Goal: Task Accomplishment & Management: Manage account settings

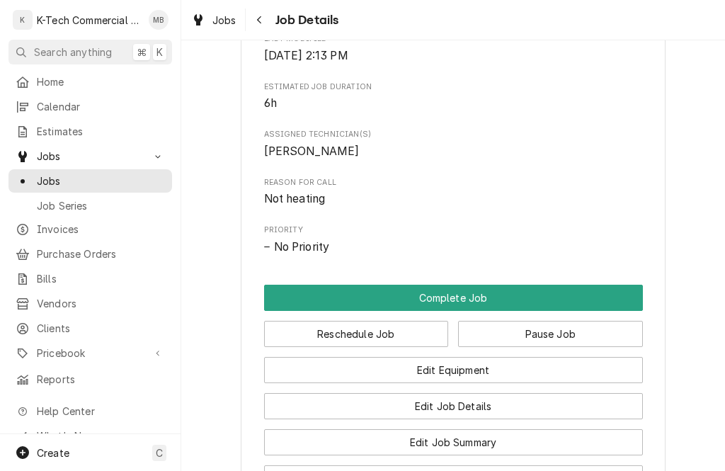
scroll to position [553, 0]
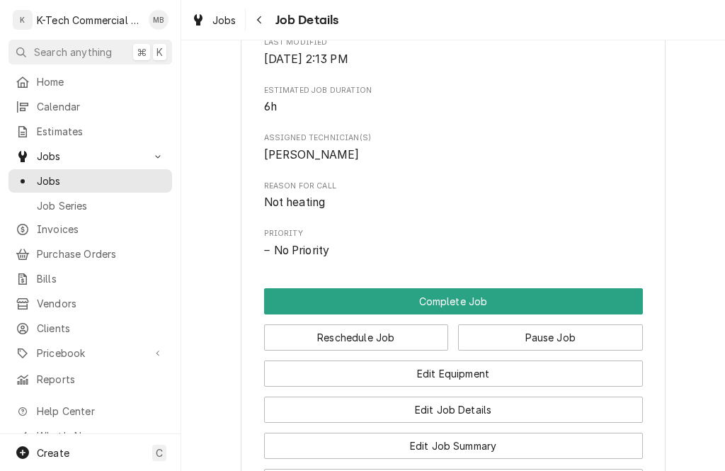
click at [517, 288] on button "Complete Job" at bounding box center [453, 301] width 379 height 26
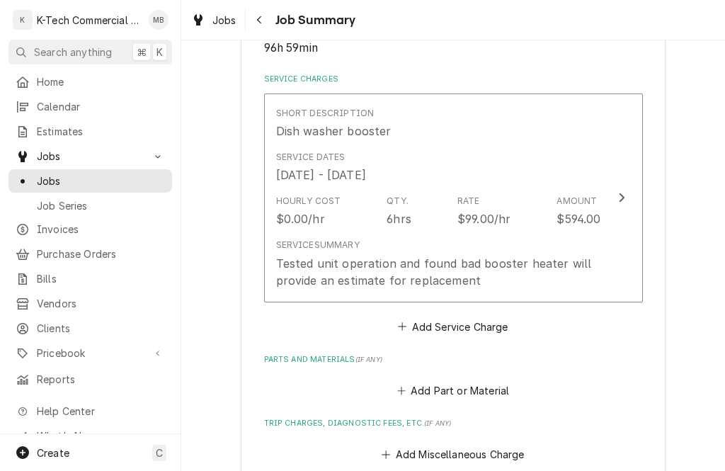
click at [504, 270] on div "Tested unit operation and found bad booster heater will provide an estimate for…" at bounding box center [438, 272] width 325 height 34
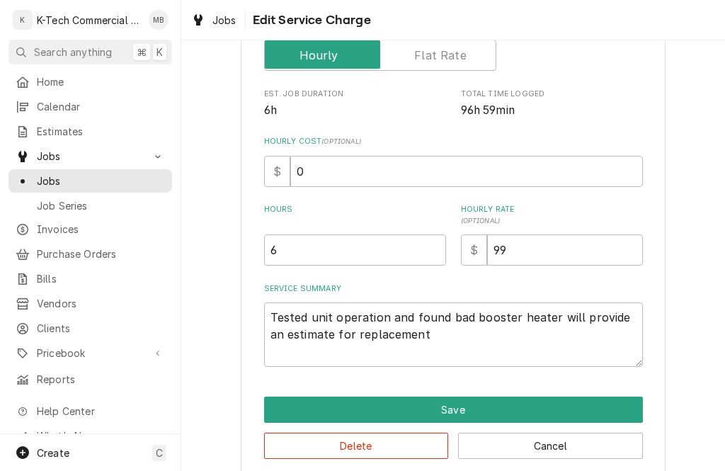
type textarea "x"
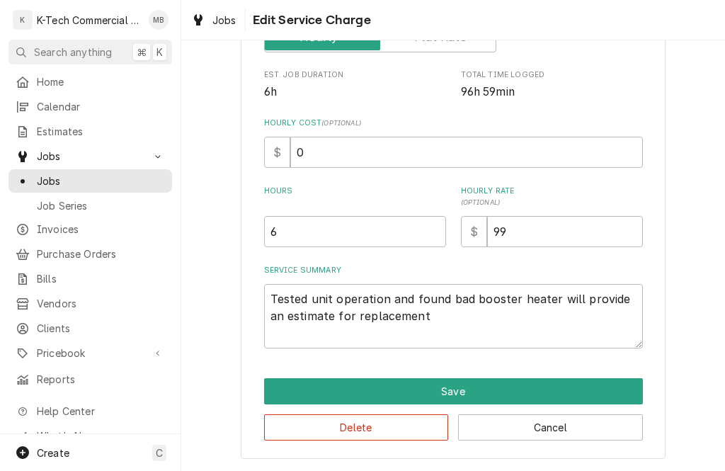
scroll to position [273, 0]
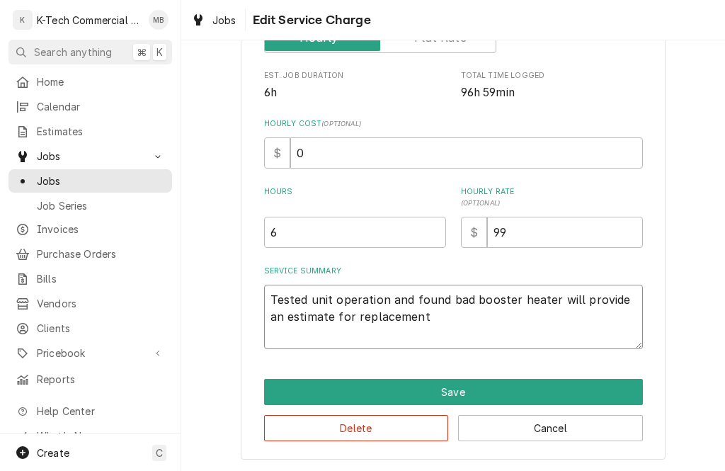
click at [574, 321] on textarea "Tested unit operation and found bad booster heater will provide an estimate for…" at bounding box center [453, 316] width 379 height 64
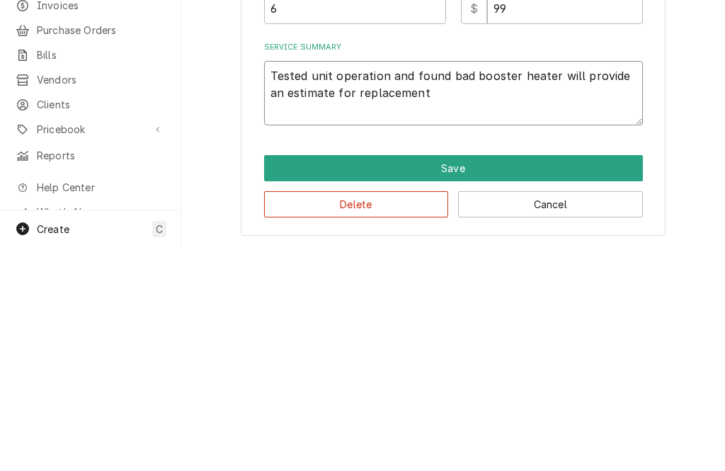
type textarea "Tested unit operation and found bad booster heater will provide an estimate for…"
type textarea "x"
type textarea "Tested unit operation and found bad booster heater will provide an estimate for…"
type textarea "x"
type textarea "Tested unit operation and found bad booster heater will provide an estimate for…"
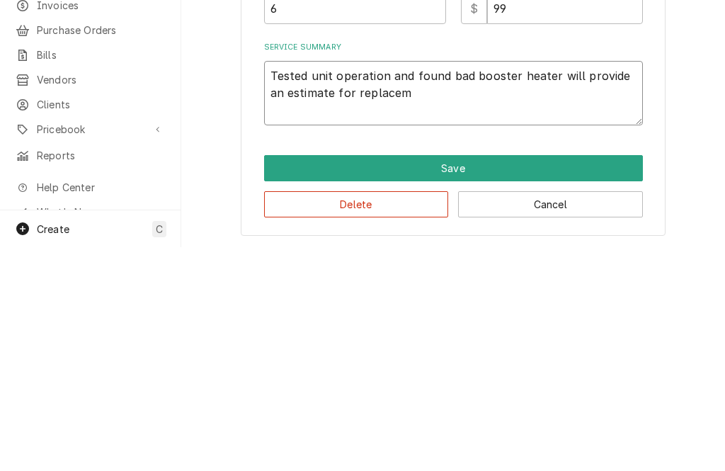
type textarea "x"
type textarea "Tested unit operation and found bad booster heater will provide an estimate for…"
type textarea "x"
type textarea "Tested unit operation and found bad booster heater will provide an estimate for…"
type textarea "x"
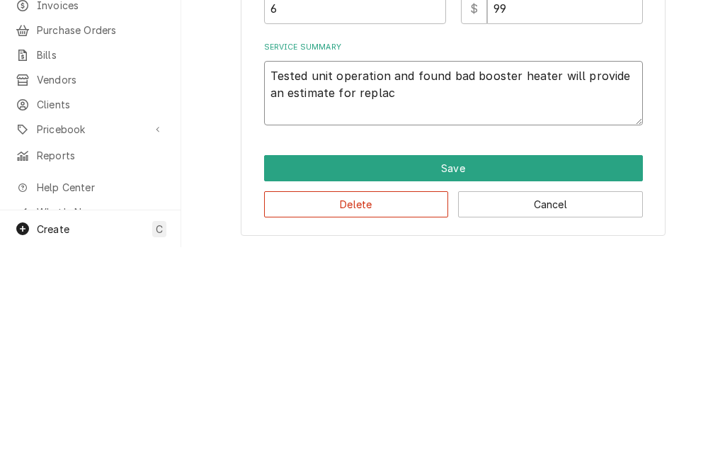
type textarea "Tested unit operation and found bad booster heater will provide an estimate for…"
type textarea "x"
type textarea "Tested unit operation and found bad booster heater will provide an estimate for…"
type textarea "x"
type textarea "Tested unit operation and found bad booster heater will provide an estimate for…"
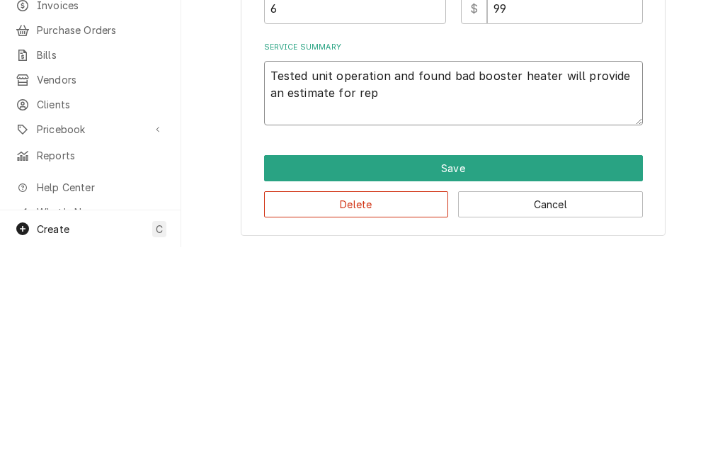
type textarea "x"
type textarea "Tested unit operation and found bad booster heater will provide an estimate for…"
type textarea "x"
type textarea "Tested unit operation and found bad booster heater will provide an estimate for"
type textarea "x"
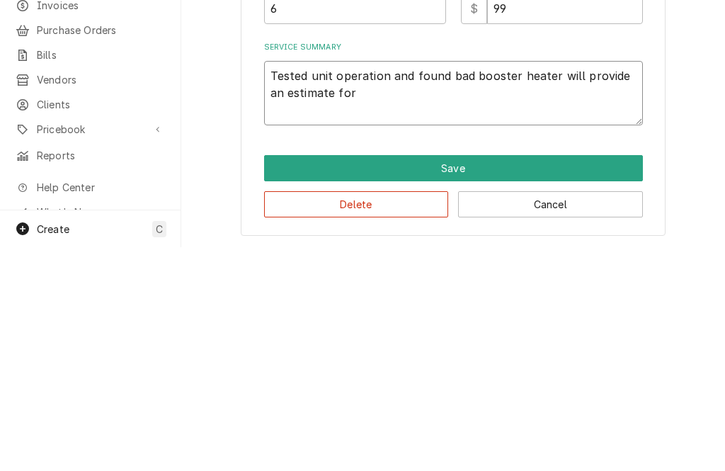
type textarea "Tested unit operation and found bad booster heater will provide an estimate for"
type textarea "x"
type textarea "Tested unit operation and found bad booster heater will provide an estimate f"
type textarea "x"
type textarea "Tested unit operation and found bad booster heater will provide an estimate"
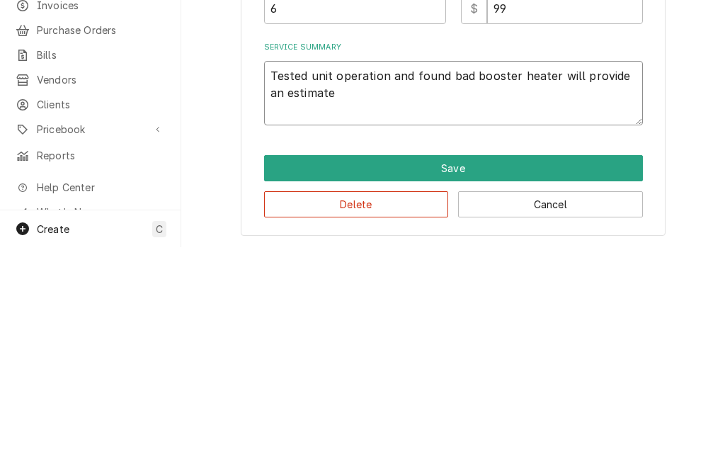
type textarea "x"
type textarea "Tested unit operation and found bad booster heater will provide an estimate"
type textarea "x"
type textarea "Tested unit operation and found bad booster heater will provide an estimat"
type textarea "x"
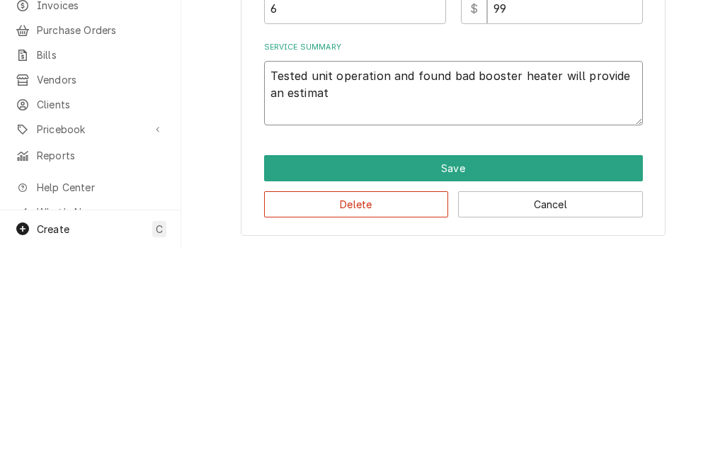
type textarea "Tested unit operation and found bad booster heater will provide an estima"
type textarea "x"
type textarea "Tested unit operation and found bad booster heater will provide an estim"
type textarea "x"
type textarea "Tested unit operation and found bad booster heater will provide an esti"
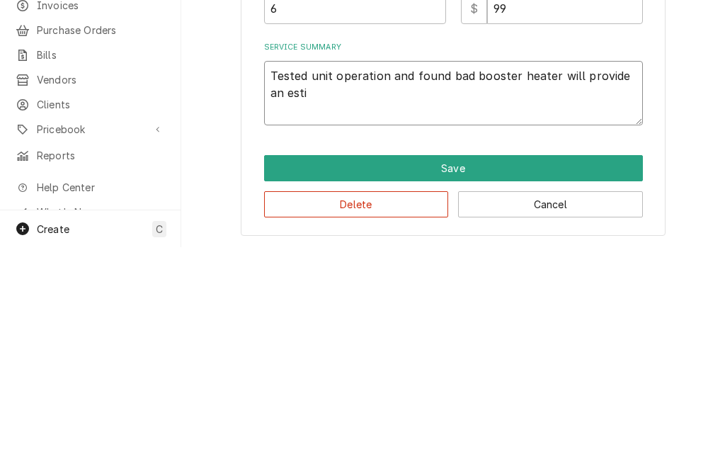
type textarea "x"
type textarea "Tested unit operation and found bad booster heater will provide an est"
type textarea "x"
type textarea "Tested unit operation and found bad booster heater will provide an es"
type textarea "x"
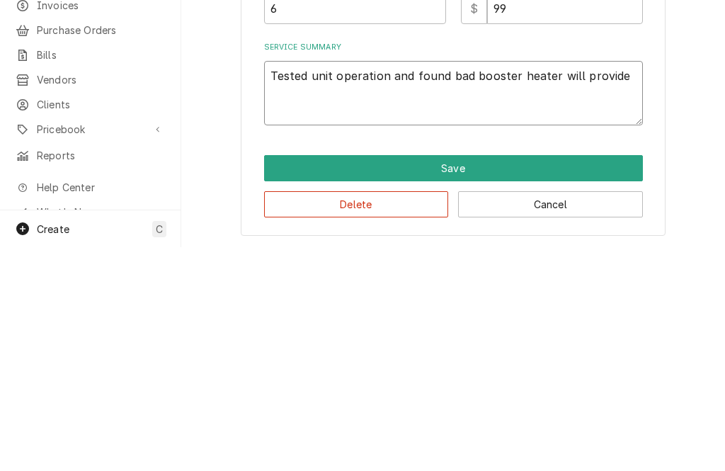
type textarea "Tested unit operation and found bad booster heater"
type textarea "x"
type textarea "Tested unit operation and found bad"
type textarea "x"
type textarea "Tested unit operation and"
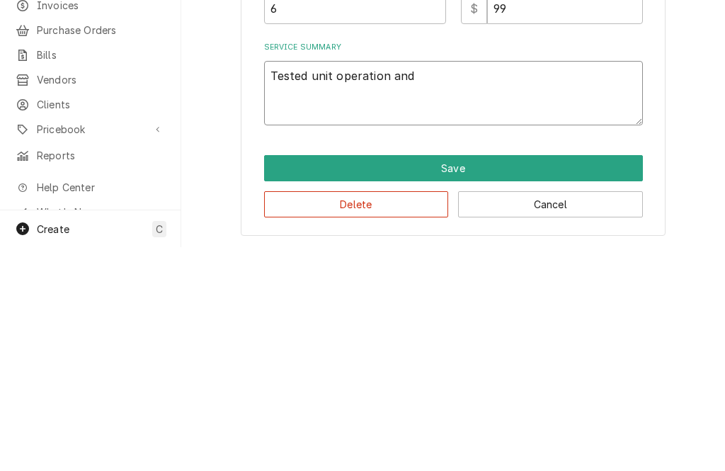
type textarea "x"
type textarea "Tested unit"
type textarea "x"
click at [700, 137] on div "Use the fields below to edit this service charge Short Description Dish washer …" at bounding box center [452, 126] width 543 height 689
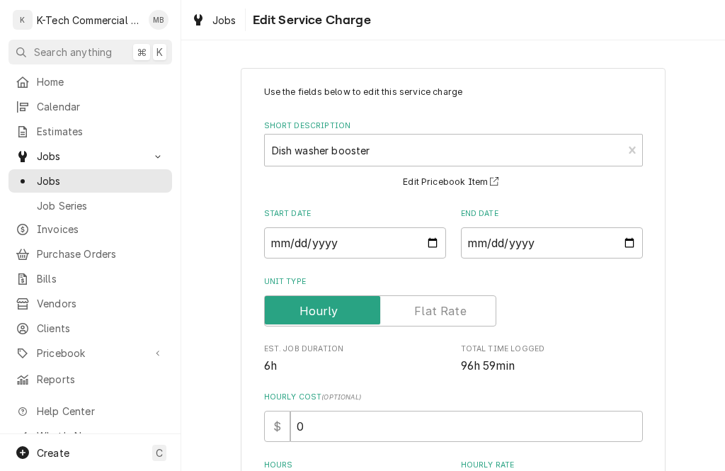
scroll to position [0, 0]
click at [63, 175] on span "Jobs" at bounding box center [101, 180] width 128 height 15
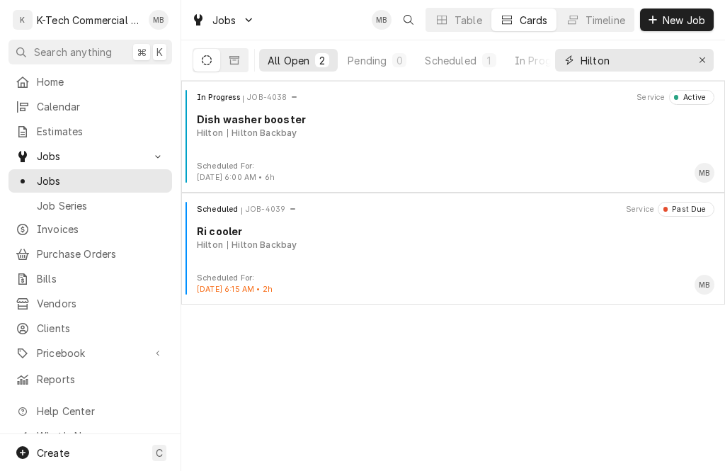
click at [701, 57] on icon "Erase input" at bounding box center [702, 60] width 8 height 10
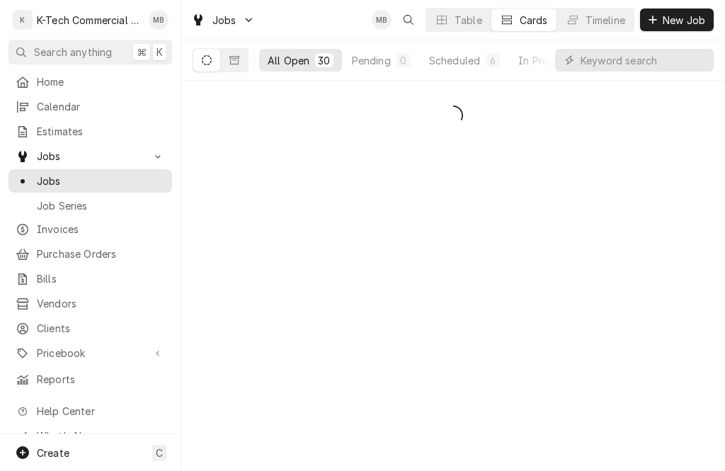
click at [671, 17] on span "New Job" at bounding box center [684, 20] width 48 height 15
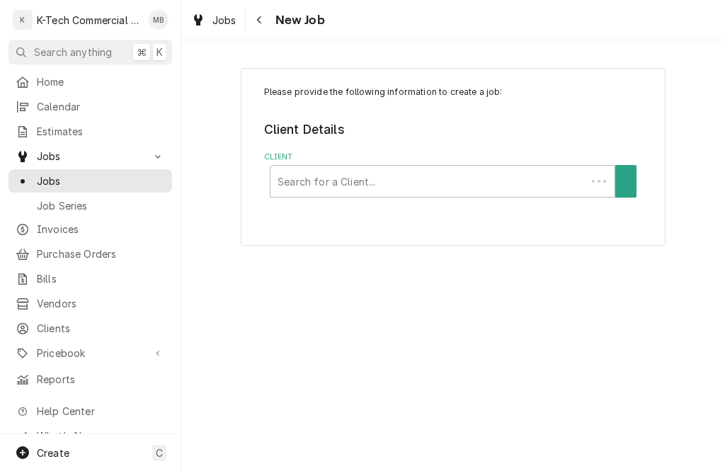
click at [393, 161] on label "Client" at bounding box center [453, 156] width 379 height 11
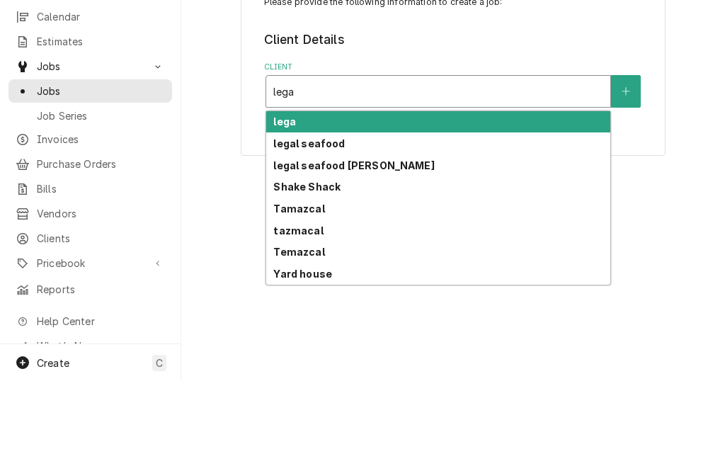
click at [348, 222] on div "legal seafood" at bounding box center [438, 233] width 344 height 22
type input "lega"
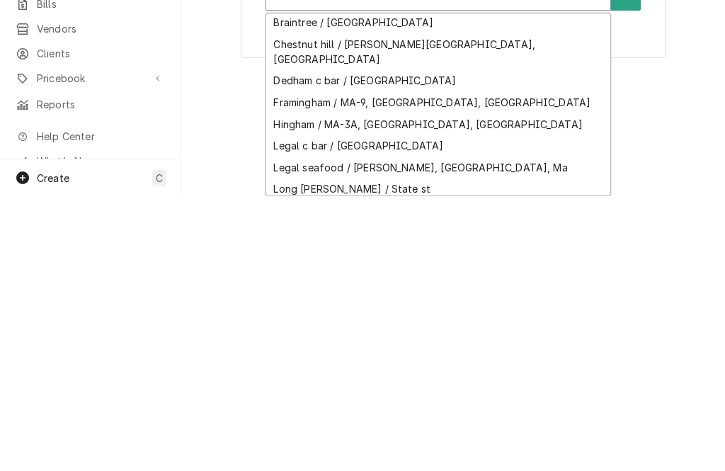
scroll to position [206, 0]
click at [371, 408] on div "Legal c bar / [GEOGRAPHIC_DATA]" at bounding box center [438, 419] width 344 height 22
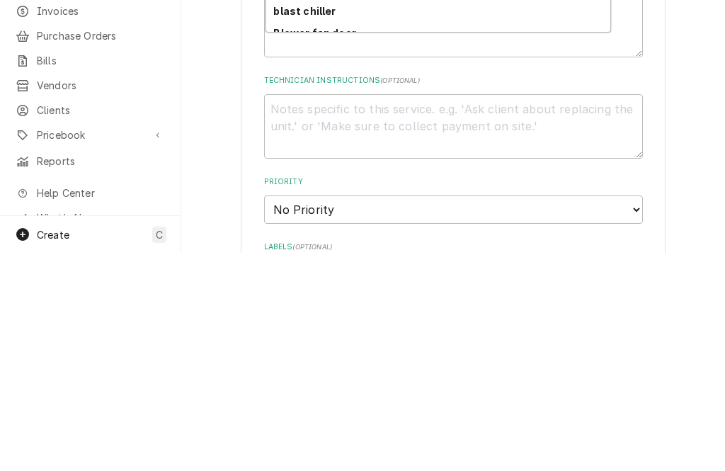
scroll to position [443, 0]
type textarea "x"
type input "h"
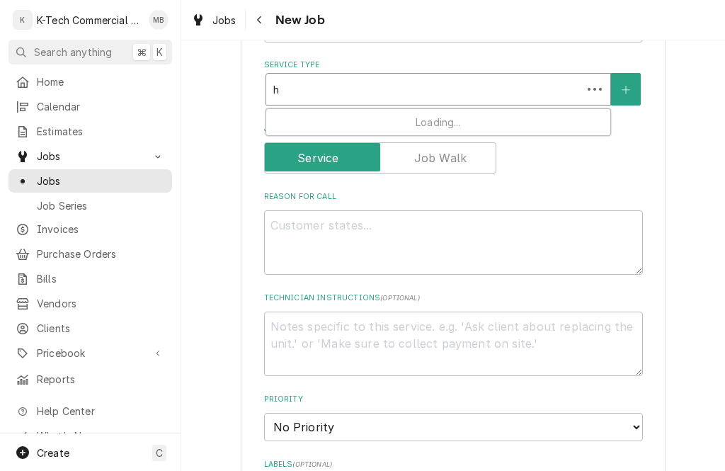
type textarea "x"
type input "ho"
type textarea "x"
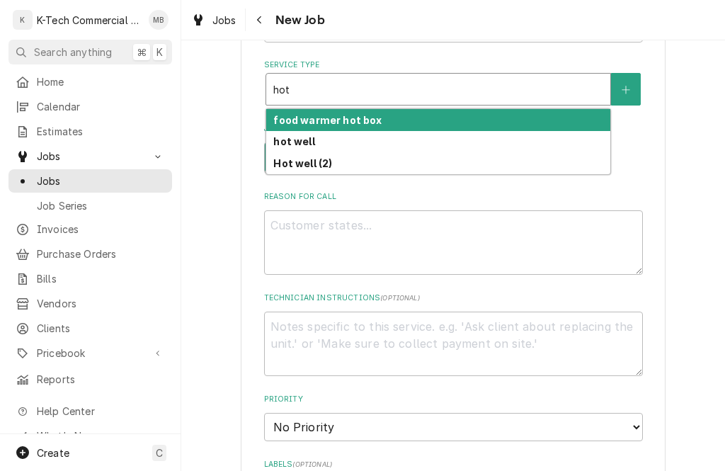
type input "ho"
type textarea "x"
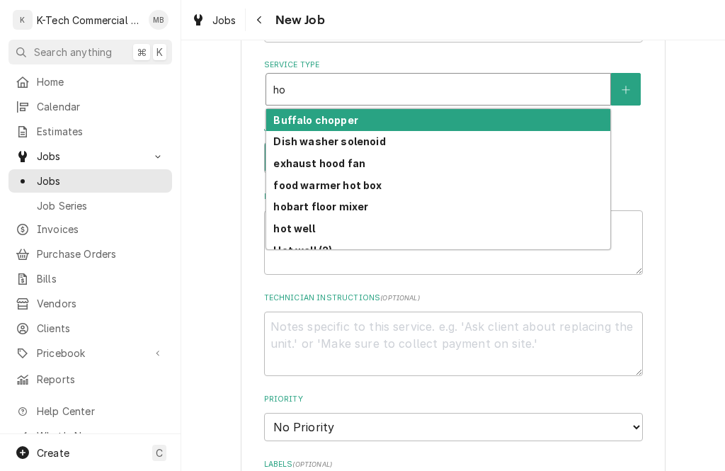
type input "h"
type textarea "x"
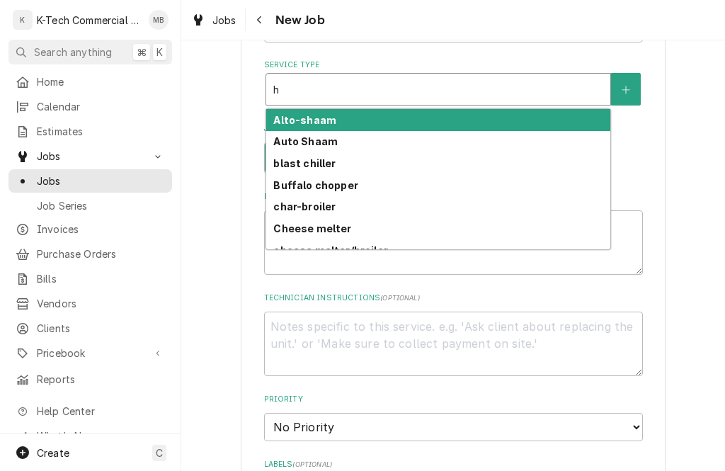
type input "he"
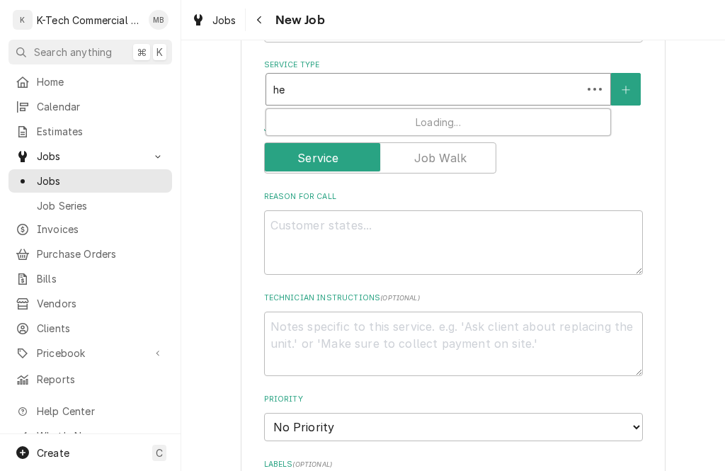
type textarea "x"
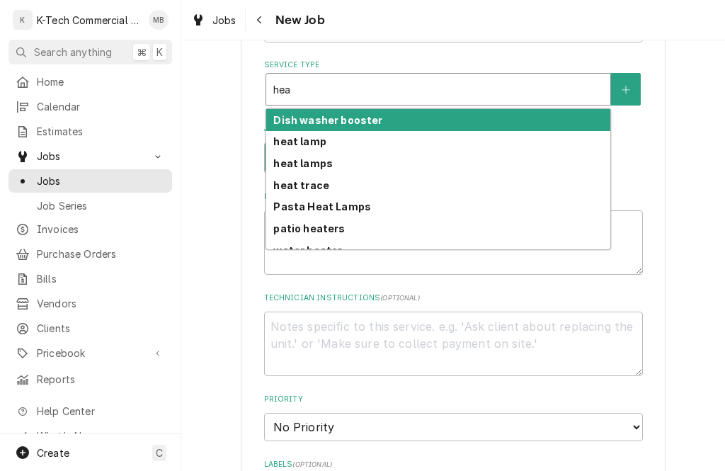
click at [325, 157] on strong "heat lamps" at bounding box center [302, 163] width 59 height 12
type input "hea"
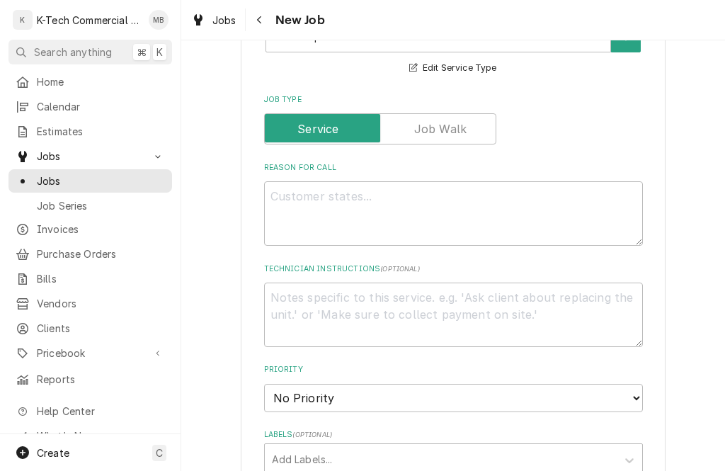
scroll to position [501, 0]
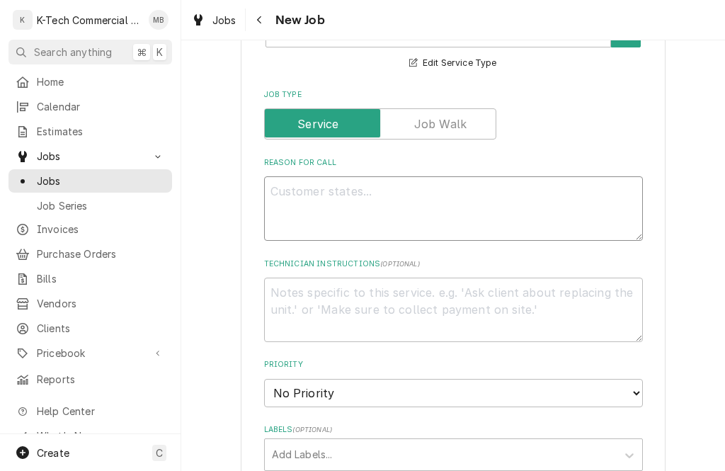
click at [464, 202] on textarea "Reason For Call" at bounding box center [453, 208] width 379 height 64
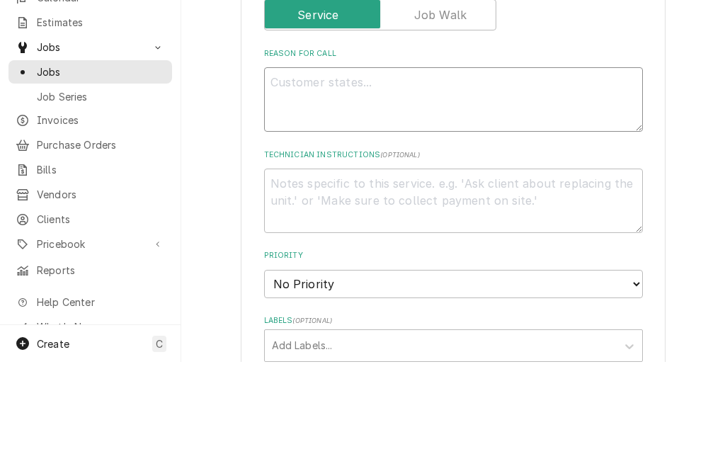
type textarea "x"
type textarea "N"
type textarea "x"
type textarea "Not"
type textarea "x"
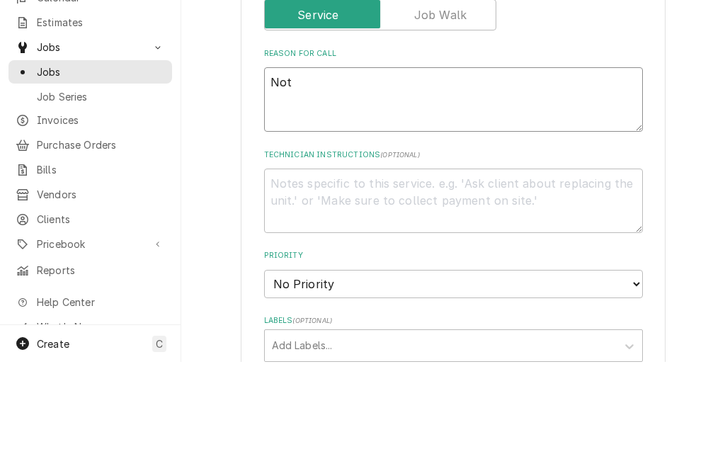
type textarea "Not w"
type textarea "x"
type textarea "Not wo"
type textarea "x"
type textarea "Not working"
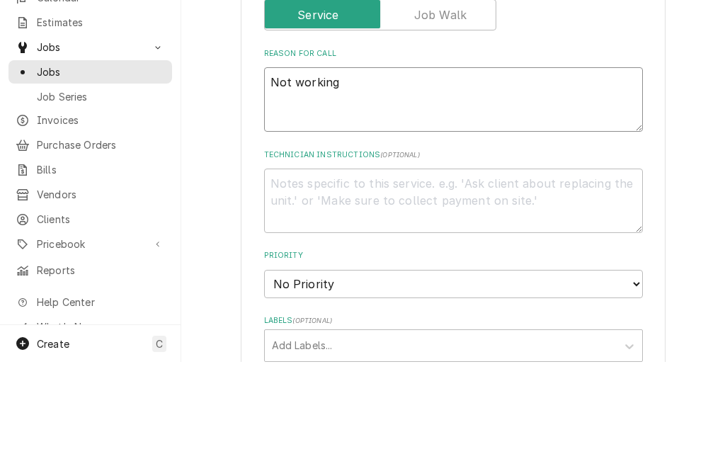
type textarea "x"
type textarea "Not working"
type textarea "x"
type textarea "Not working"
click at [602, 132] on fieldset "Job Details Job Source Direct (Phone/Email/etc.) Service Channel Date Received …" at bounding box center [453, 375] width 379 height 1077
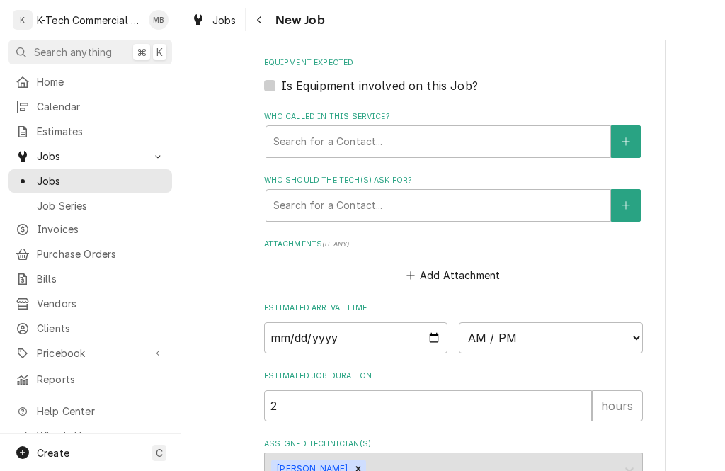
scroll to position [978, 0]
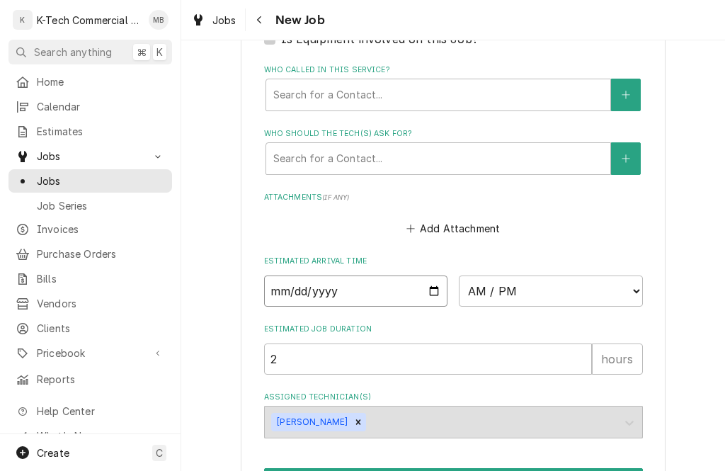
click at [302, 275] on input "Date" at bounding box center [356, 290] width 184 height 31
type input "2025-09-15"
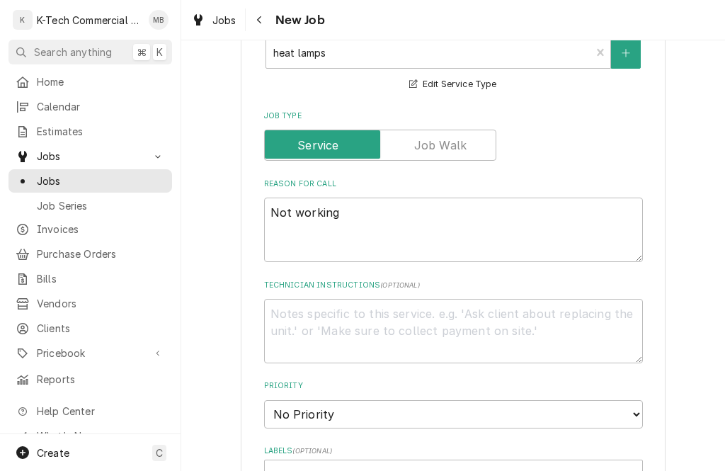
scroll to position [482, 0]
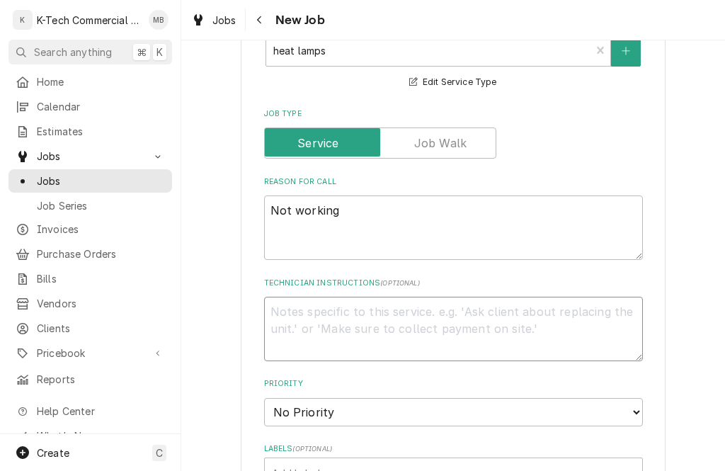
click at [510, 318] on textarea "Technician Instructions ( optional )" at bounding box center [453, 329] width 379 height 64
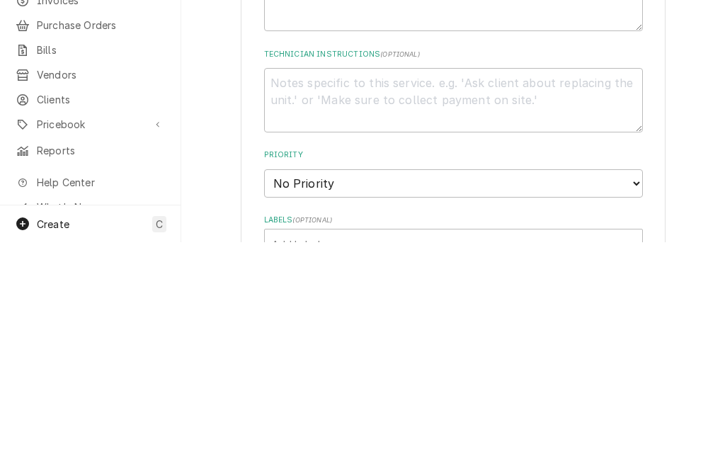
click at [708, 90] on div "Please provide the following information to create a job: Client Details Client…" at bounding box center [452, 314] width 543 height 1483
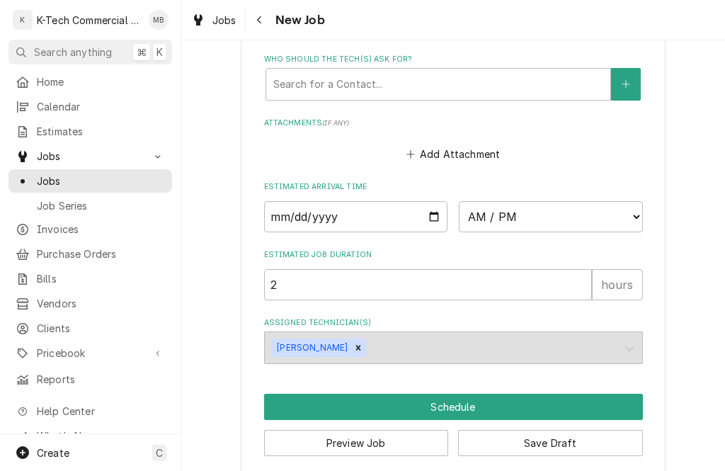
click at [578, 393] on button "Schedule" at bounding box center [453, 406] width 379 height 26
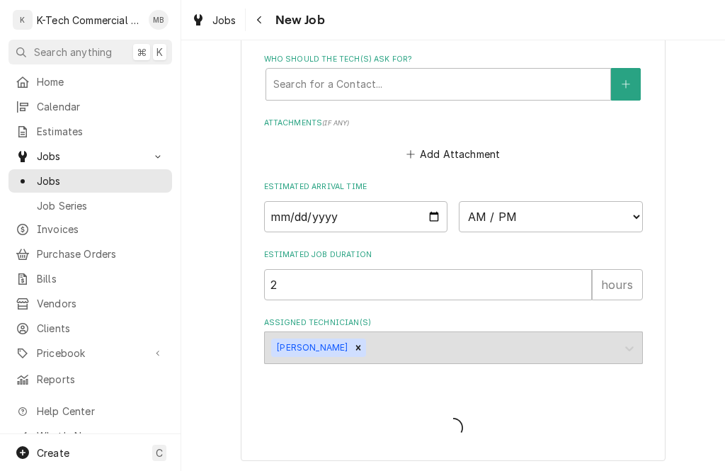
scroll to position [1038, 0]
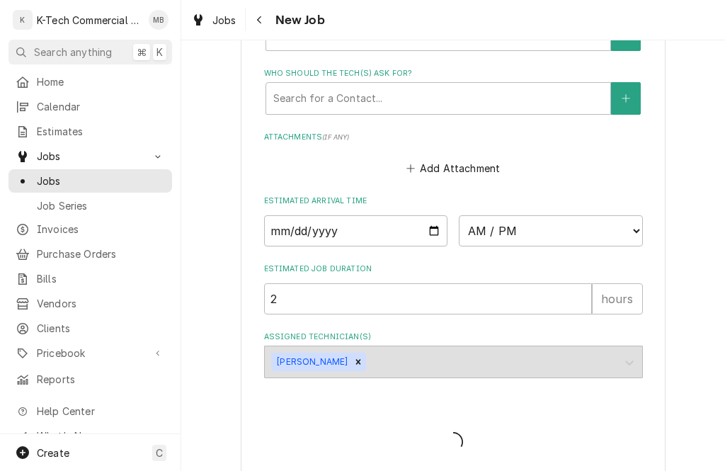
type textarea "x"
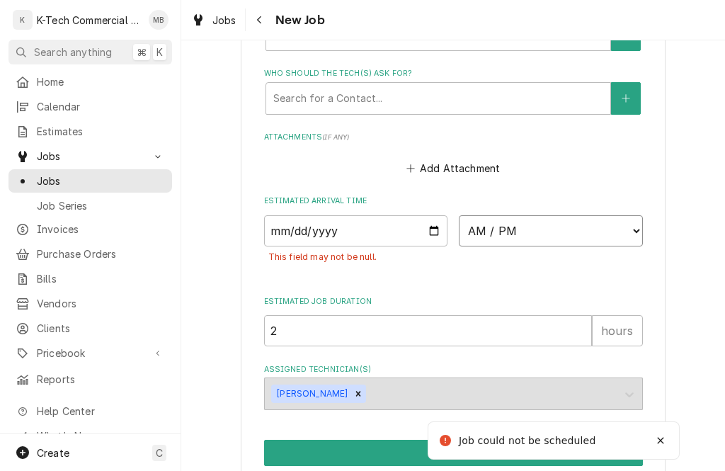
click at [628, 215] on select "AM / PM 6:00 AM 6:15 AM 6:30 AM 6:45 AM 7:00 AM 7:15 AM 7:30 AM 7:45 AM 8:00 AM…" at bounding box center [551, 230] width 184 height 31
select select "09:00:00"
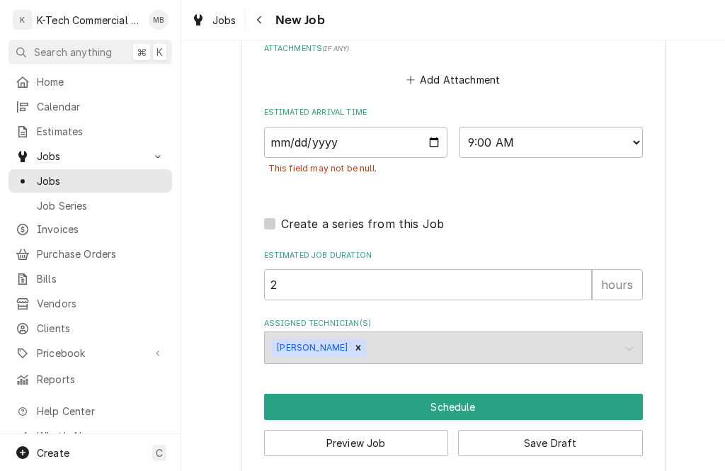
click at [488, 393] on button "Schedule" at bounding box center [453, 406] width 379 height 26
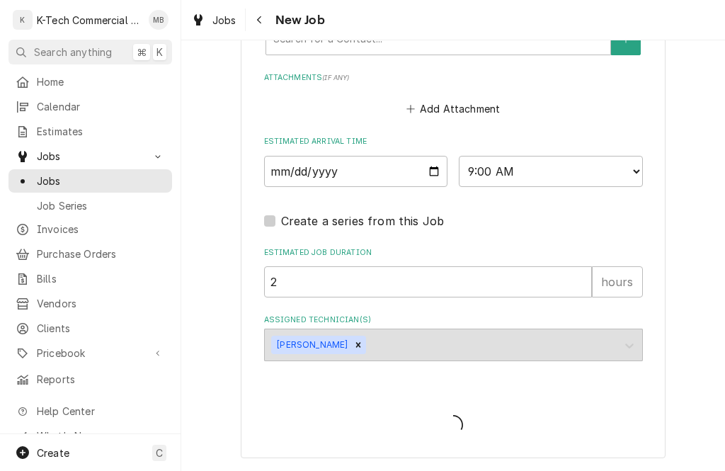
scroll to position [1081, 0]
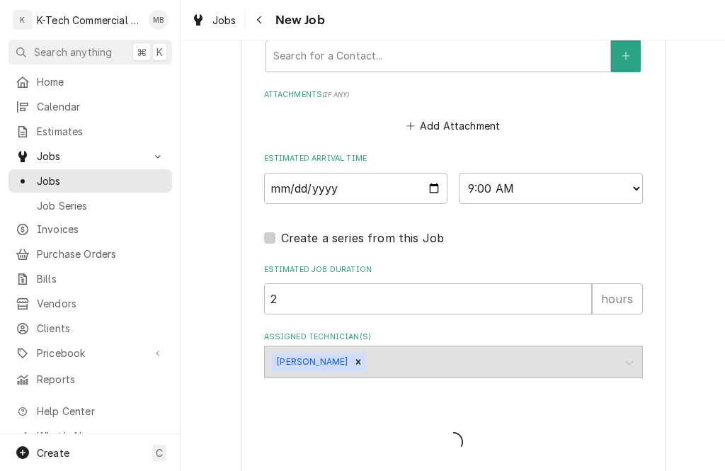
type textarea "x"
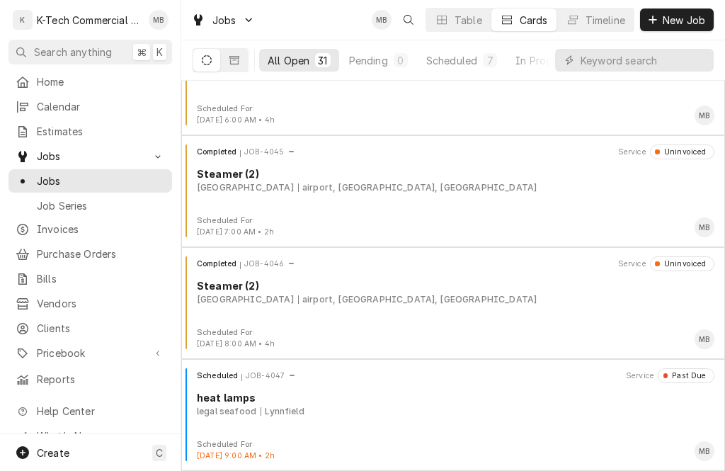
scroll to position [3076, 0]
click at [484, 405] on div "legal seafood Lynnfield" at bounding box center [455, 411] width 517 height 13
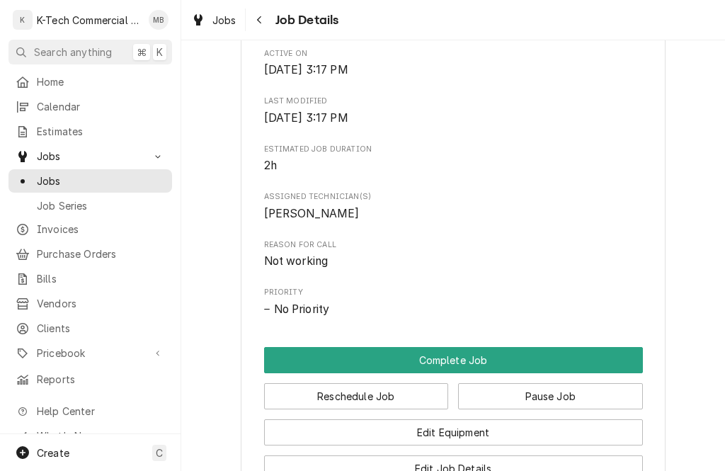
scroll to position [495, 0]
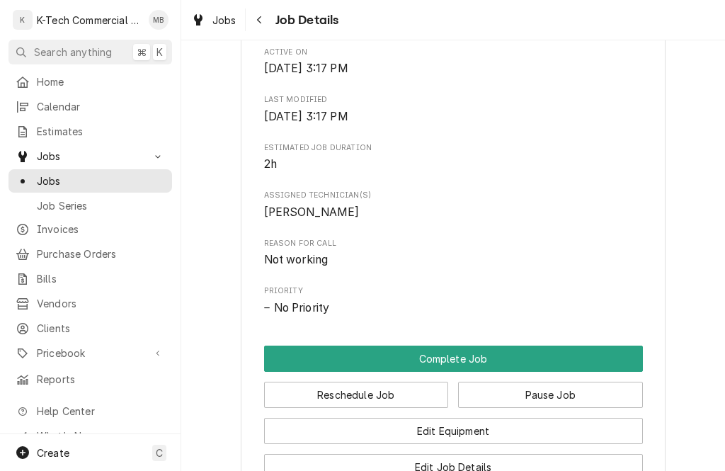
click at [562, 347] on button "Complete Job" at bounding box center [453, 358] width 379 height 26
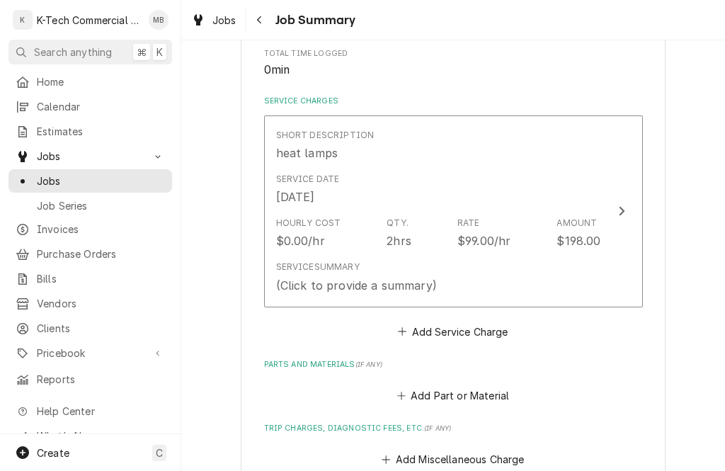
click at [578, 284] on div "Service Summary (Click to provide a summary)" at bounding box center [438, 277] width 325 height 44
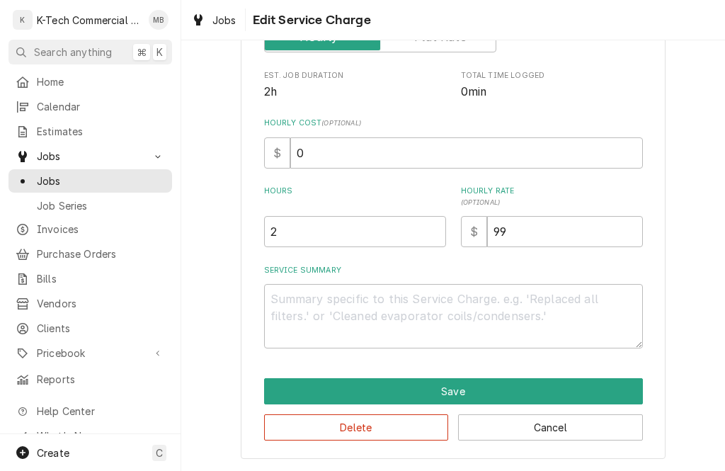
scroll to position [229, 0]
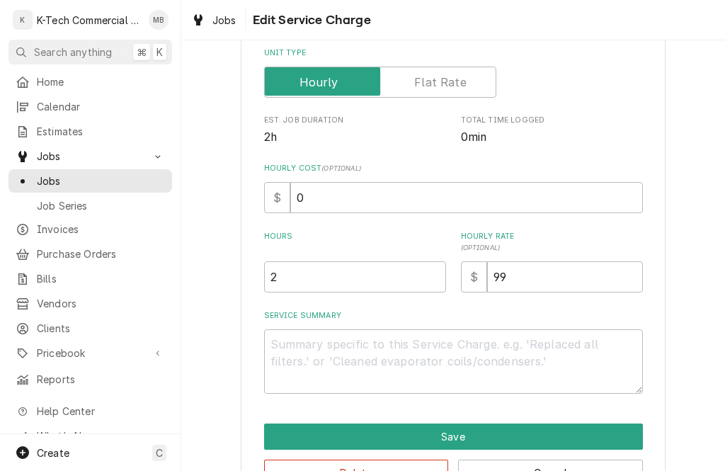
type textarea "x"
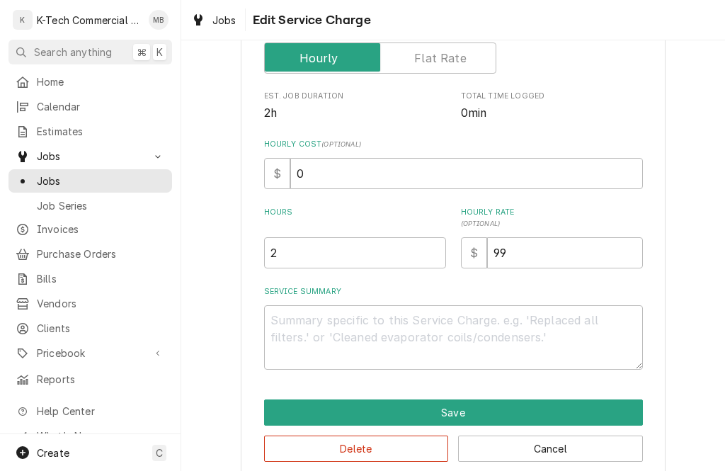
scroll to position [263, 0]
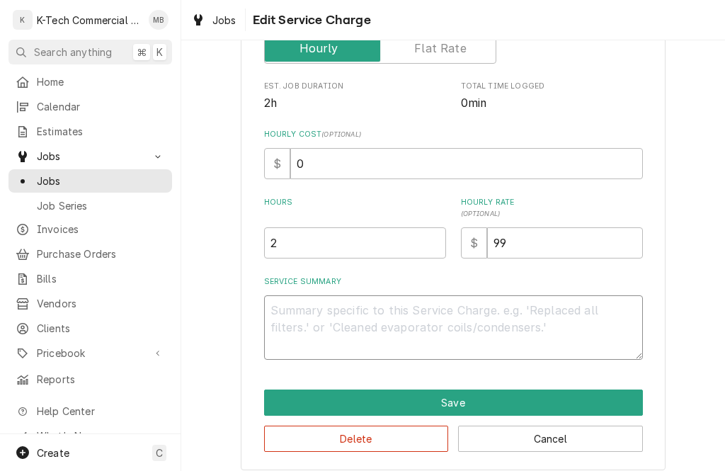
click at [578, 316] on textarea "Service Summary" at bounding box center [453, 327] width 379 height 64
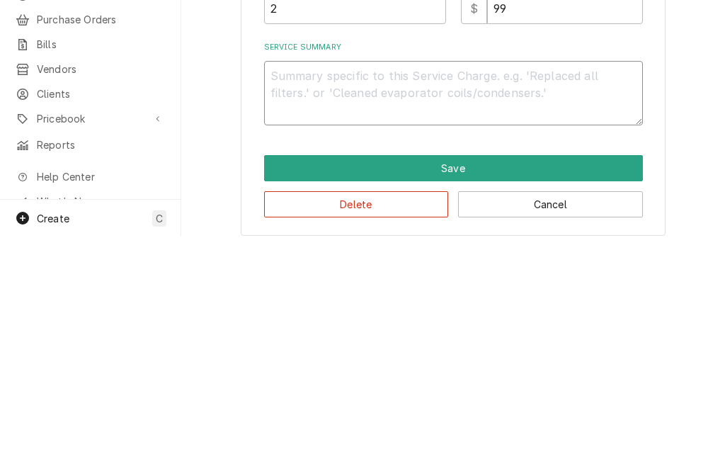
type textarea "T"
type textarea "x"
type textarea "Te"
type textarea "x"
type textarea "Tes"
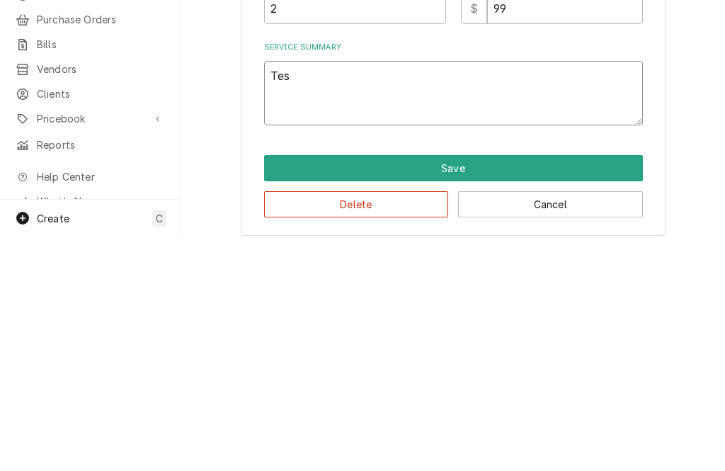
type textarea "x"
type textarea "Test"
type textarea "x"
type textarea "Teste"
type textarea "x"
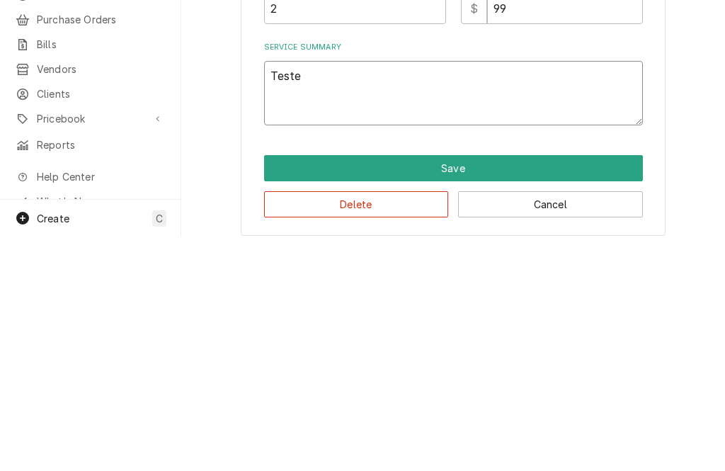
type textarea "Tested"
type textarea "x"
type textarea "Tested u"
type textarea "x"
type textarea "Tested un"
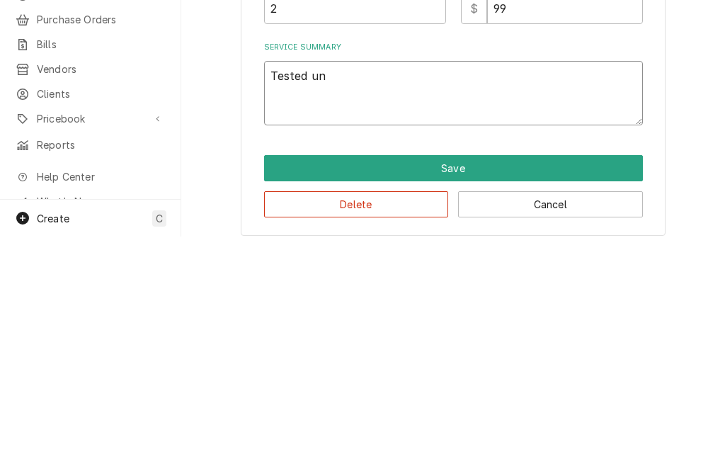
type textarea "x"
type textarea "Tested until"
type textarea "x"
type textarea "Tested until a"
type textarea "x"
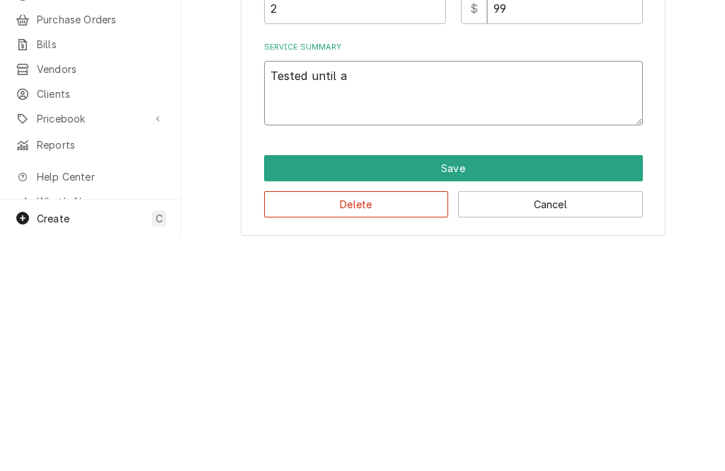
type textarea "Tested until am"
type textarea "x"
type textarea "Tested until amd"
type textarea "x"
type textarea "Tested until and"
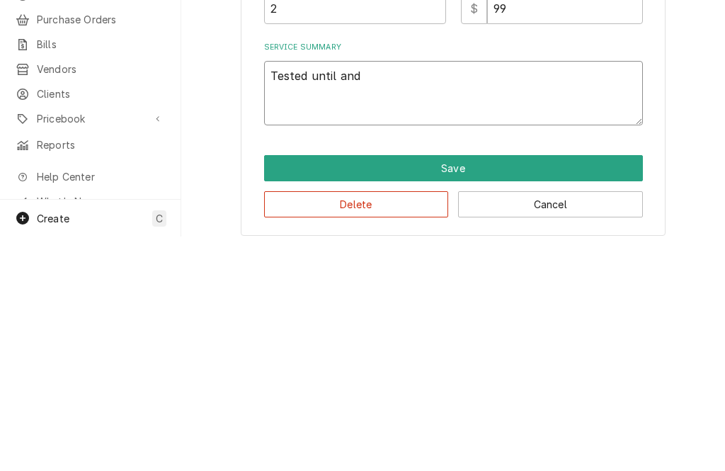
type textarea "x"
type textarea "Tested until and"
type textarea "x"
type textarea "Tested until and f"
type textarea "x"
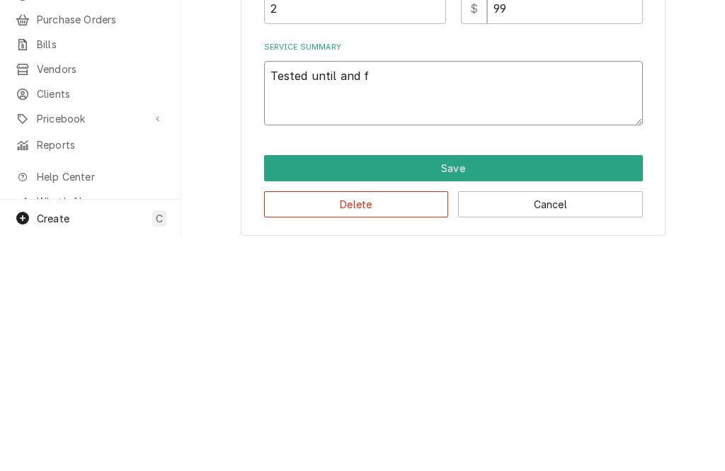
type textarea "Tested until and found"
type textarea "x"
type textarea "Tested until and found b"
type textarea "x"
type textarea "Tested until and found ba"
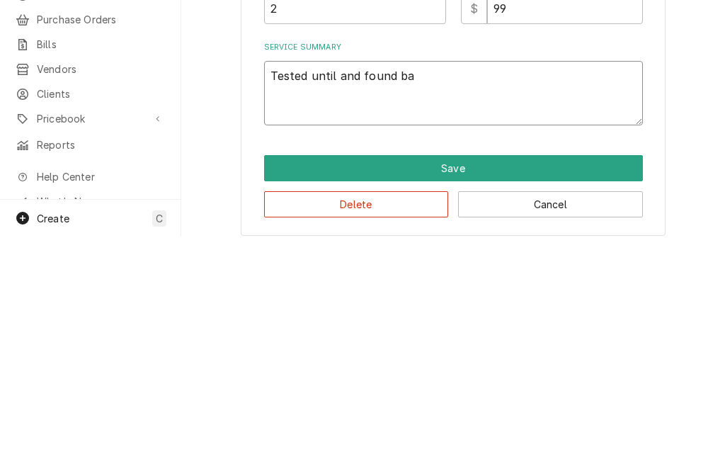
type textarea "x"
type textarea "Tested until and found bad"
type textarea "x"
type textarea "Tested until and found bad i"
type textarea "x"
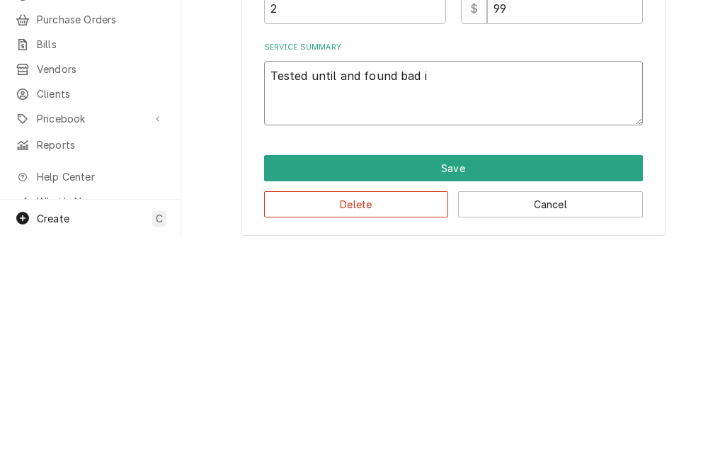
type textarea "Tested until and found bad in"
type textarea "x"
type textarea "Tested until and found bad inf"
type textarea "x"
type textarea "Tested until and found bad infi"
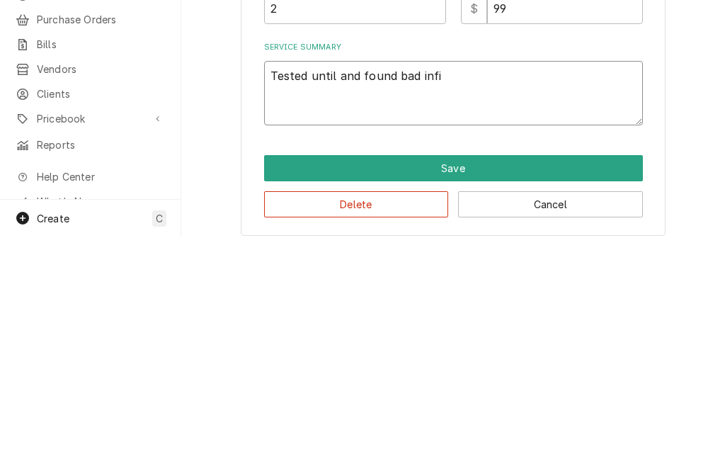
type textarea "x"
type textarea "Tested until and found bad infit"
type textarea "x"
type textarea "Tested until and found bad infite"
type textarea "x"
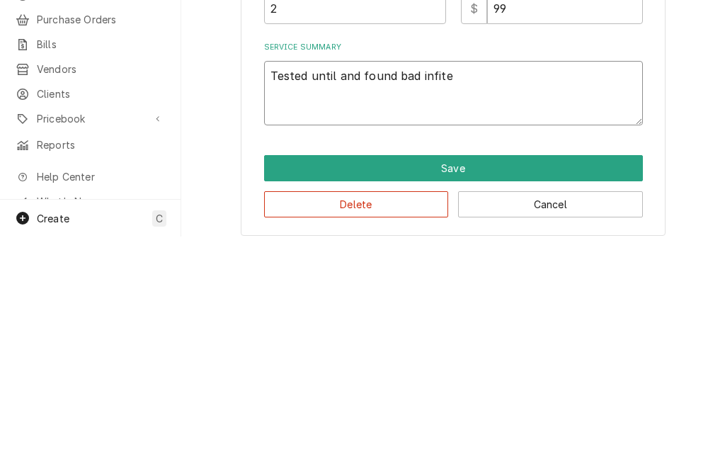
type textarea "Tested until and found bad invite"
type textarea "x"
type textarea "Tested until and found bad invite s"
type textarea "x"
type textarea "Tested until and found bad invite sw"
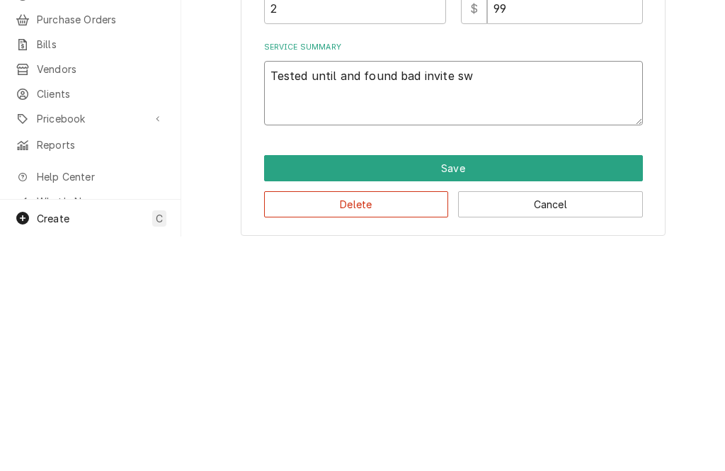
type textarea "x"
type textarea "Tested until and found bad invite sw"
type textarea "x"
type textarea "Tested until and found bad invite sw r"
type textarea "x"
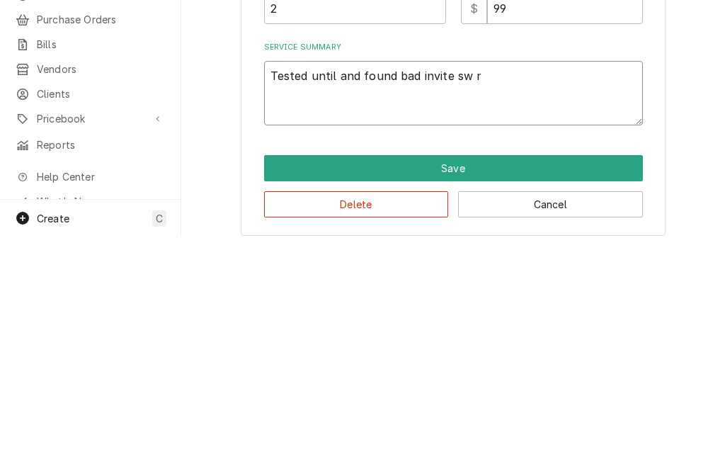
type textarea "Tested until and found bad invite sw re"
type textarea "x"
type textarea "Tested until and found bad invite sw rem"
type textarea "x"
type textarea "Tested until and found bad invite sw remo"
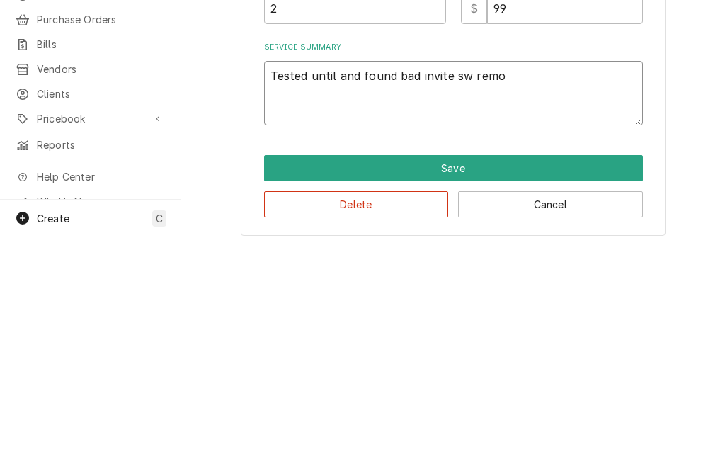
type textarea "x"
type textarea "Tested until and found bad invite sw removed"
type textarea "x"
type textarea "Tested until and found bad invite sw removed a"
type textarea "x"
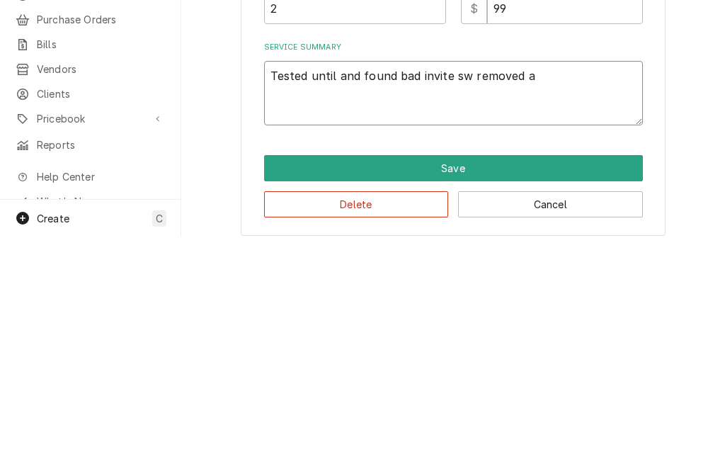
type textarea "Tested until and found bad invite sw removed am"
type textarea "x"
type textarea "Tested until and found bad invite sw removed ams"
type textarea "x"
type textarea "Tested until and found bad invite sw removed and"
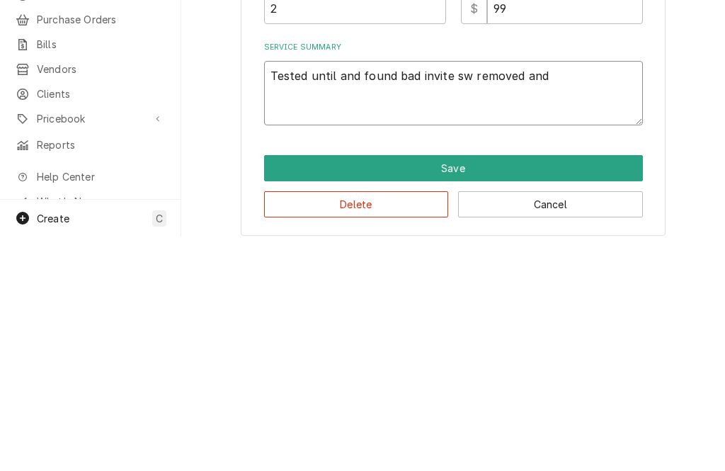
type textarea "x"
type textarea "Tested until and found bad invite sw removed and i"
type textarea "x"
type textarea "Tested until and found bad invite sw removed and ins"
type textarea "x"
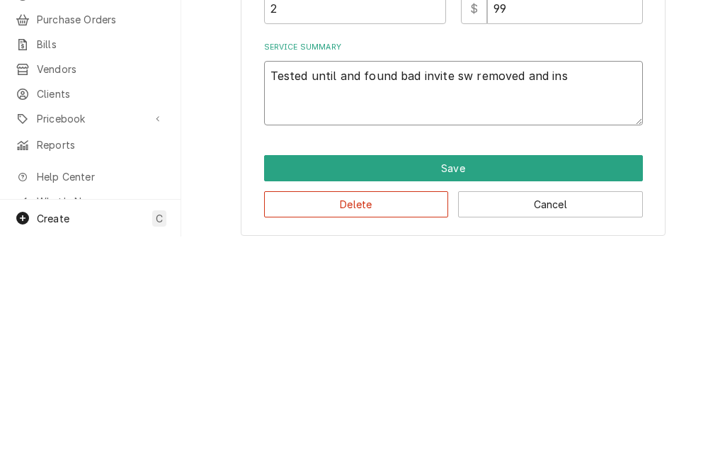
type textarea "Tested until and found bad invite sw removed and install"
type textarea "x"
type textarea "Tested until and found bad invite sw removed and install n"
type textarea "x"
type textarea "Tested until and found bad invite sw removed and install ne"
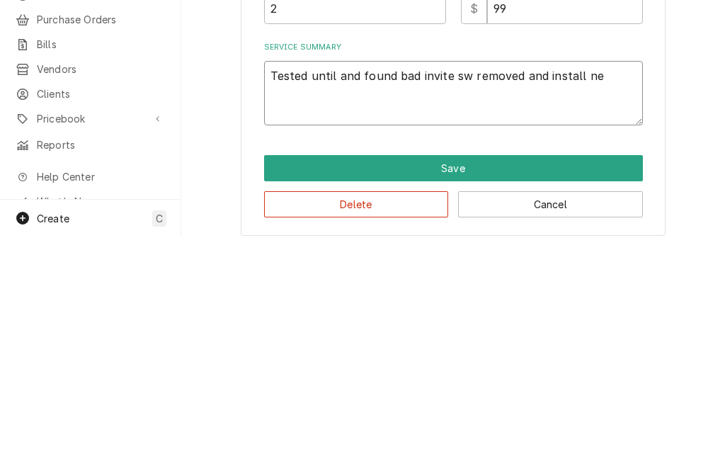
type textarea "x"
type textarea "Tested until and found bad invite sw removed and install new"
type textarea "x"
type textarea "Tested until and found bad invite sw removed and install new"
type textarea "x"
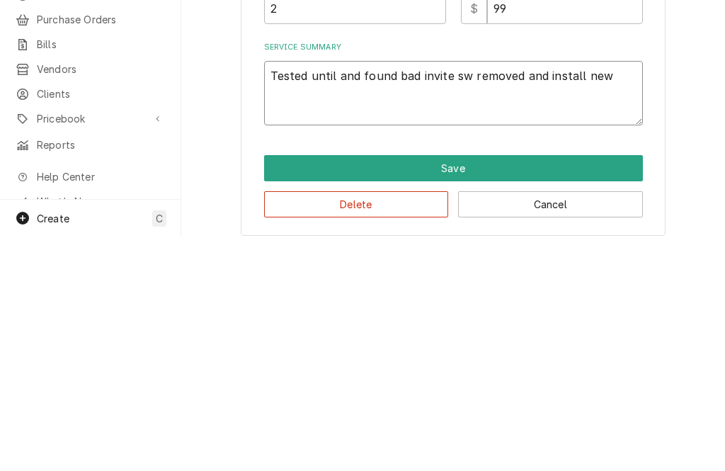
type textarea "Tested until and found bad invite sw removed and install new g"
type textarea "x"
type textarea "Tested until and found bad invite sw removed and install new go"
type textarea "x"
type textarea "Tested until and found bad invite sw removed and install new got"
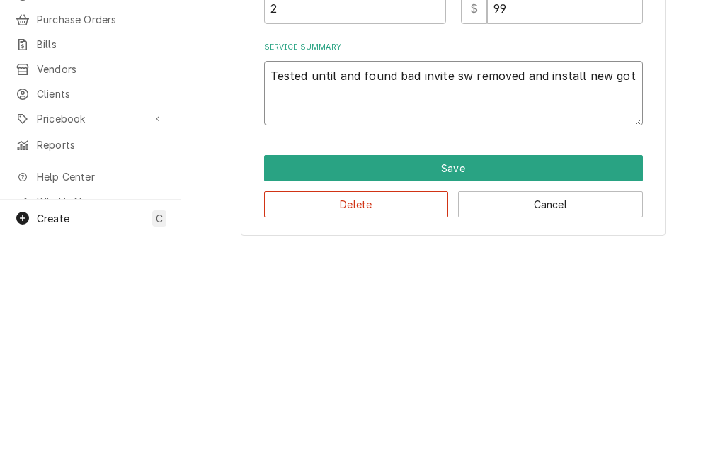
type textarea "x"
type textarea "Tested until and found bad invite sw removed and install new got"
type textarea "x"
type textarea "Tested until and found bad invite sw removed and install new got u"
type textarea "x"
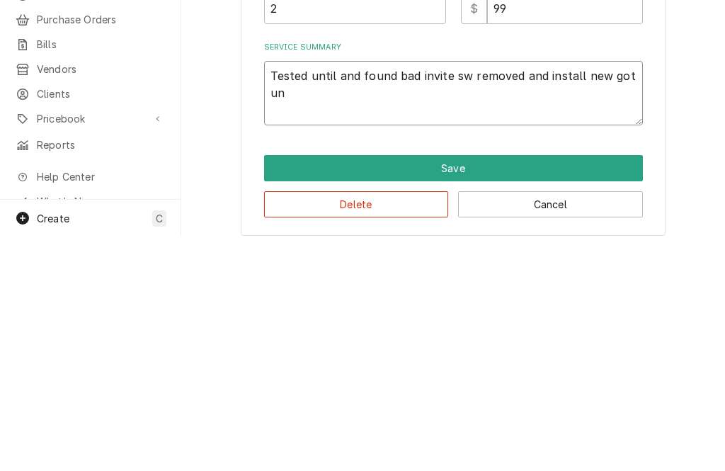
type textarea "Tested until and found bad invite sw removed and install new got uni"
type textarea "x"
type textarea "Tested until and found bad invite sw removed and install new got unit"
type textarea "x"
type textarea "Tested until and found bad invite sw removed and install new got unit b"
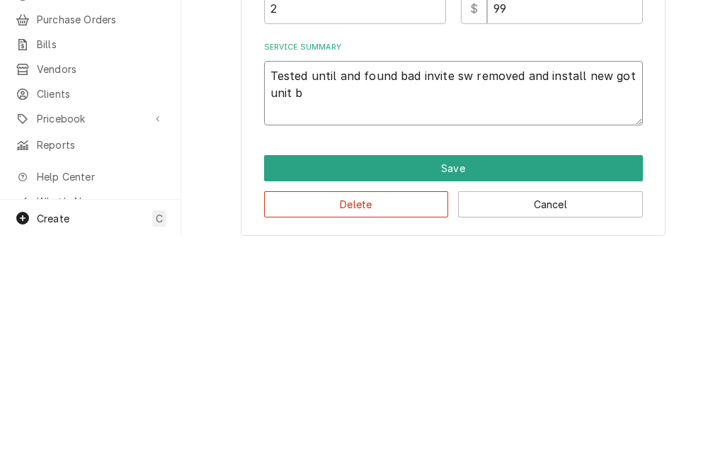
type textarea "x"
type textarea "Tested until and found bad invite sw removed and install new got unit ba"
type textarea "x"
type textarea "Tested until and found bad invite sw removed and install new got unit bac"
type textarea "x"
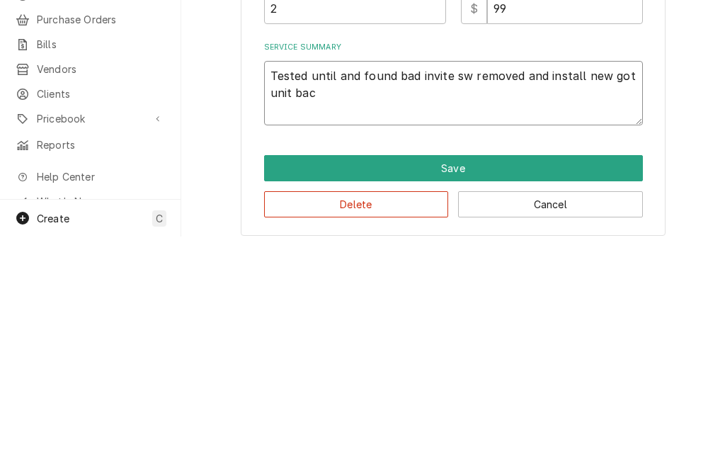
type textarea "Tested until and found bad invite sw removed and install new got unit back"
type textarea "x"
type textarea "Tested until and found bad invite sw removed and install new got unit back"
type textarea "x"
type textarea "Tested until and found bad invite sw removed and install new got unit back t"
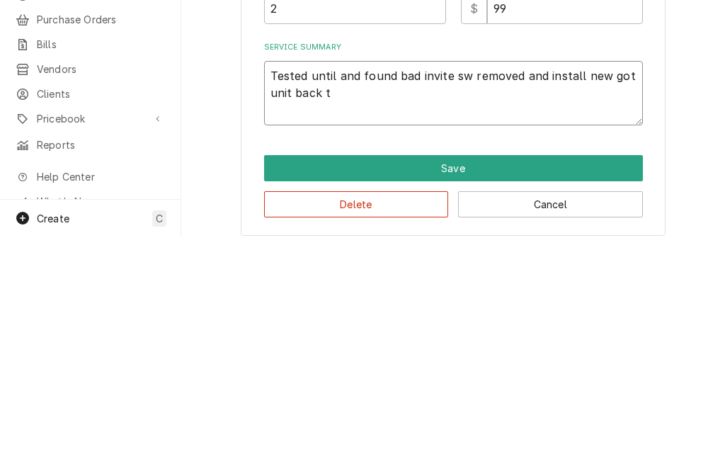
type textarea "x"
type textarea "Tested until and found bad invite sw removed and install new got unit back to"
type textarea "x"
type textarea "Tested until and found bad invite sw removed and install new got unit back to"
type textarea "x"
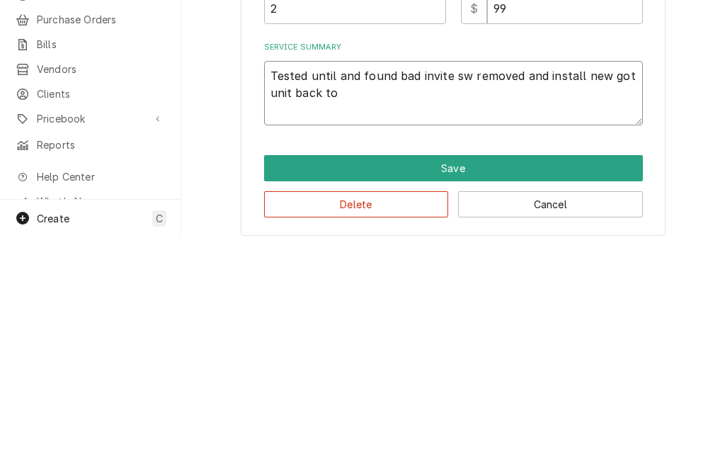
type textarea "Tested until and found bad invite sw removed and install new got unit back to n"
type textarea "x"
type textarea "Tested until and found bad invite sw removed and install new got unit back to no"
type textarea "x"
type textarea "Tested until and found bad invite sw removed and install new got unit back to n…"
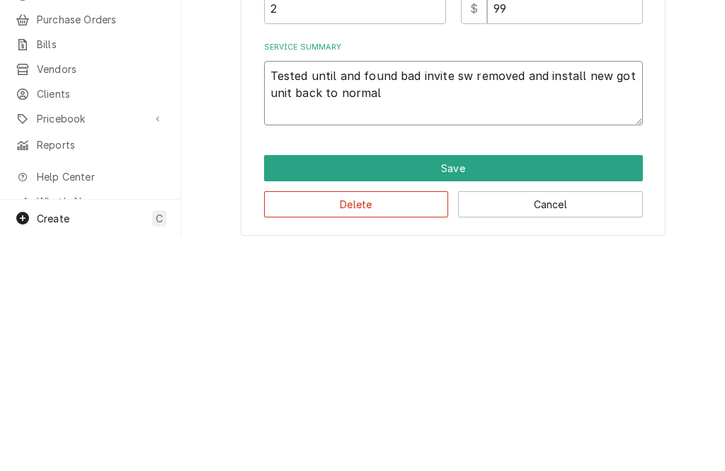
type textarea "x"
type textarea "Tested until and found bad invite sw removed and install new got unit back to n…"
type textarea "x"
type textarea "Tested until and found bad invite sw removed and install new got unit back to n…"
type textarea "x"
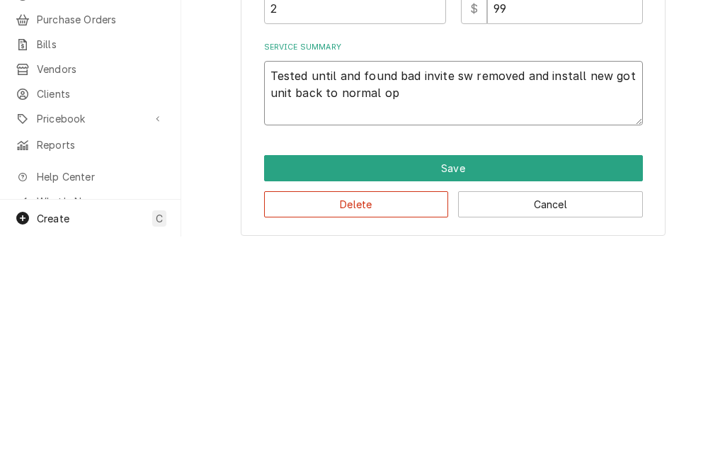
type textarea "Tested until and found bad invite sw removed and install new got unit back to n…"
type textarea "x"
type textarea "Tested until and found bad invite sw removed and install new got unit back to n…"
click at [490, 389] on button "Save" at bounding box center [453, 402] width 379 height 26
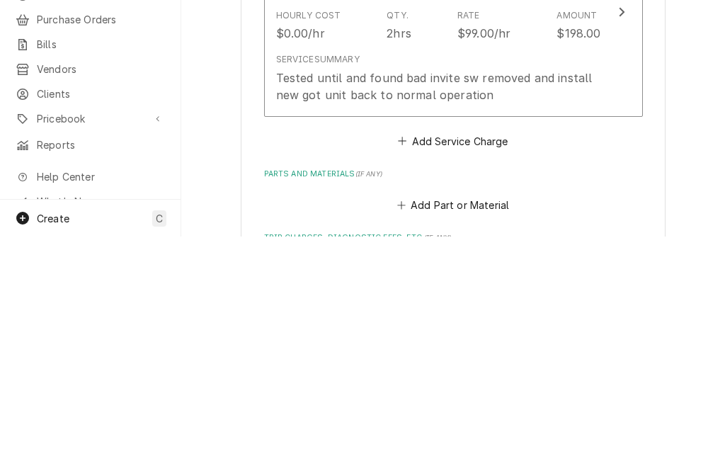
type textarea "x"
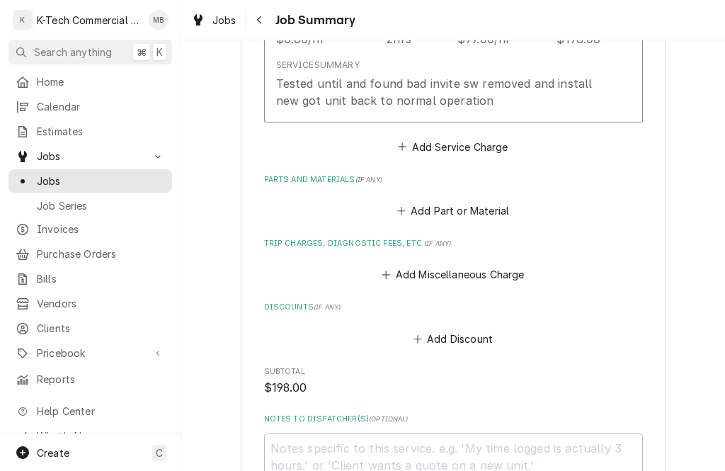
scroll to position [492, 0]
click at [495, 206] on button "Add Part or Material" at bounding box center [452, 210] width 117 height 20
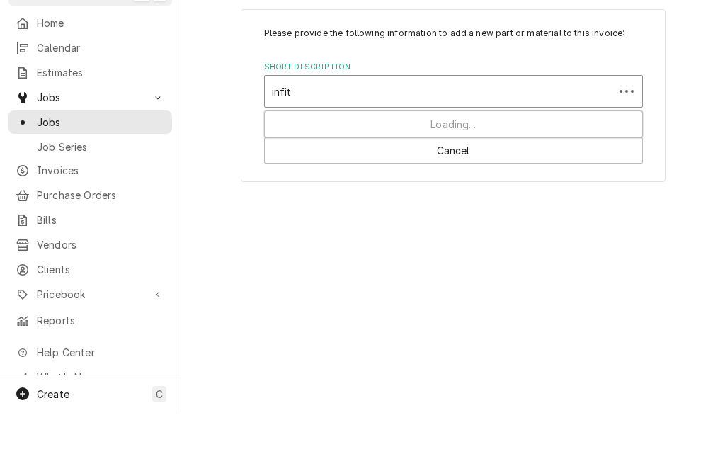
type input "infite"
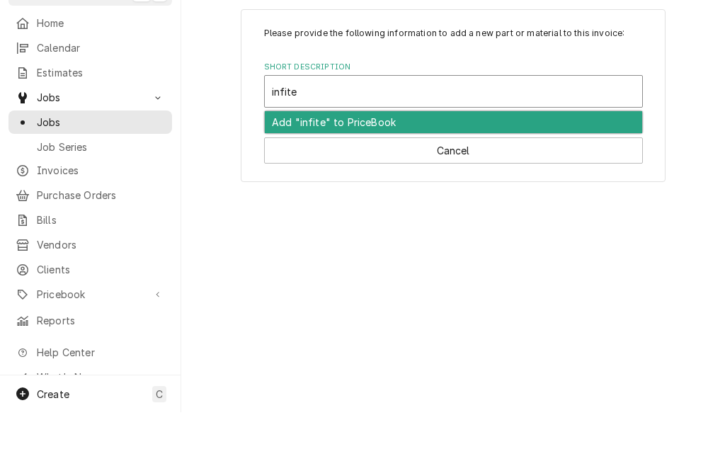
type textarea "x"
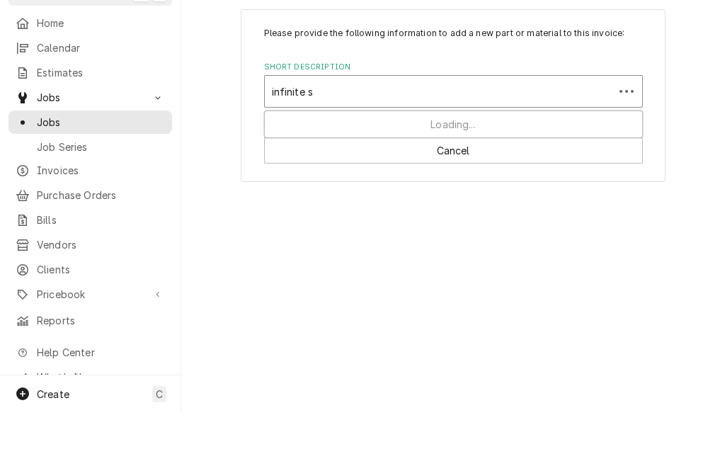
type input "infinite sw"
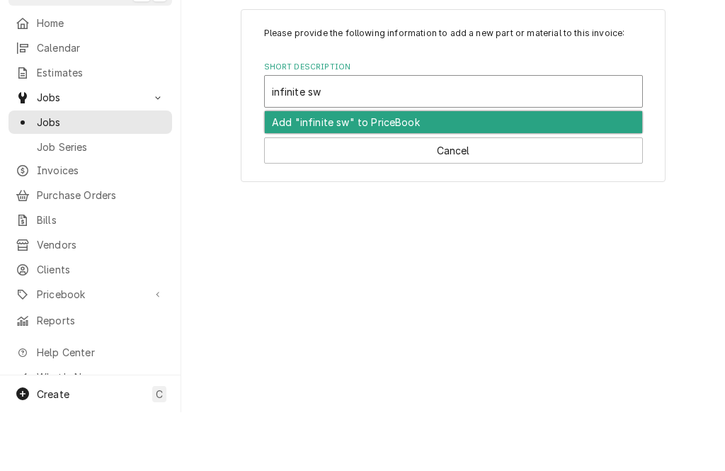
click at [439, 170] on div "Add "infinite sw" to PriceBook" at bounding box center [453, 181] width 377 height 22
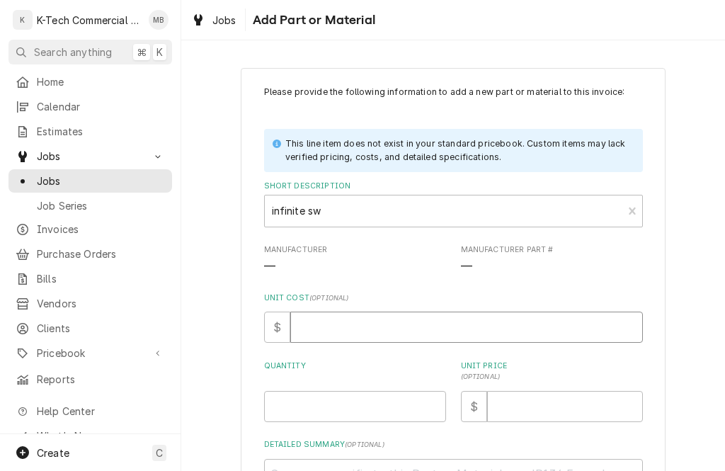
click at [376, 332] on input "Unit Cost ( optional )" at bounding box center [466, 326] width 352 height 31
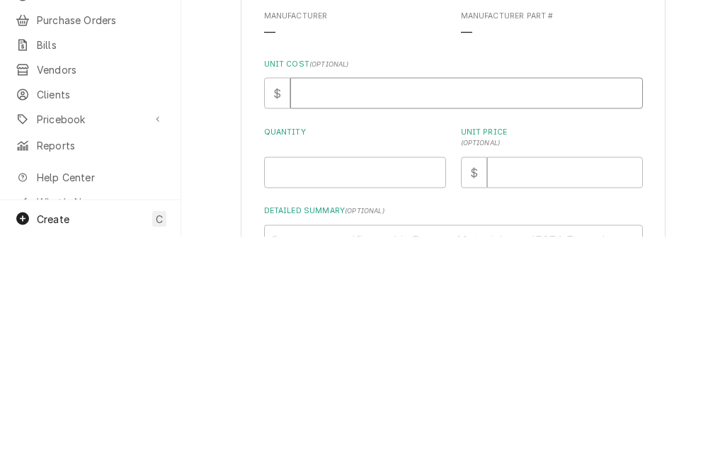
type textarea "x"
type input "72"
type textarea "x"
type input "72"
click at [420, 391] on input "Quantity" at bounding box center [355, 406] width 182 height 31
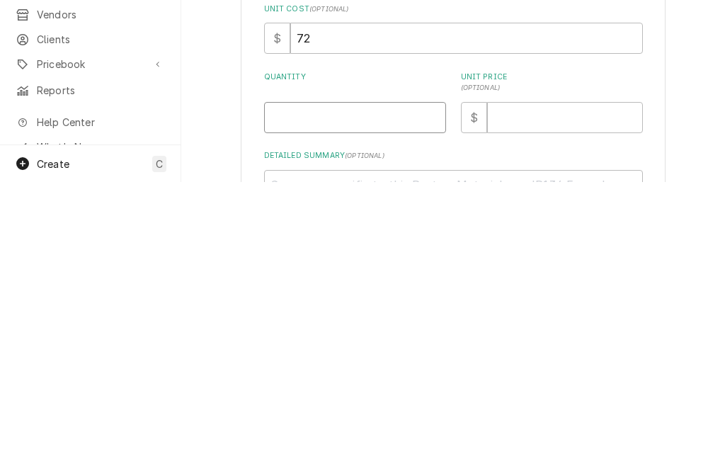
type textarea "x"
type input "1"
click at [538, 391] on input "Unit Price ( optional )" at bounding box center [565, 406] width 156 height 31
type textarea "x"
type input "72"
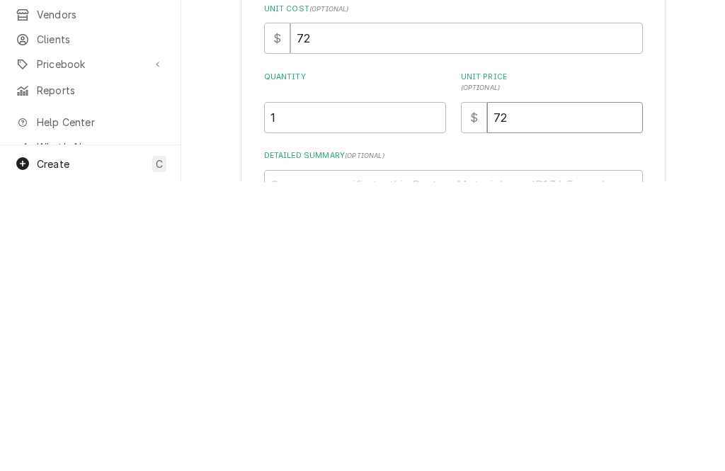
type textarea "x"
type input "72"
type textarea "x"
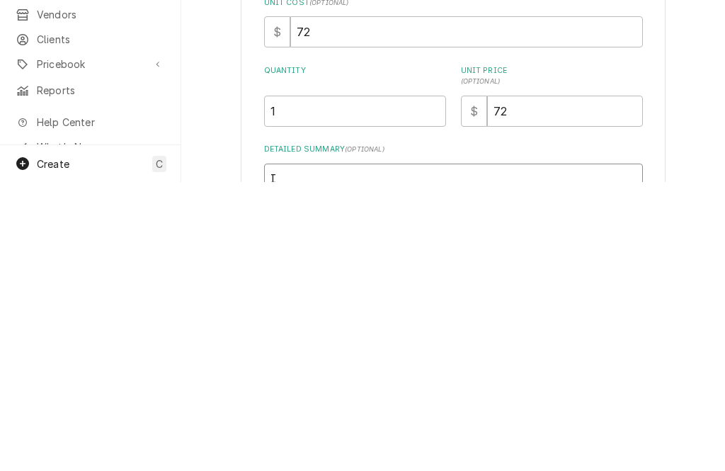
type textarea "In"
type textarea "x"
type textarea "Inf"
type textarea "x"
type textarea "Infin"
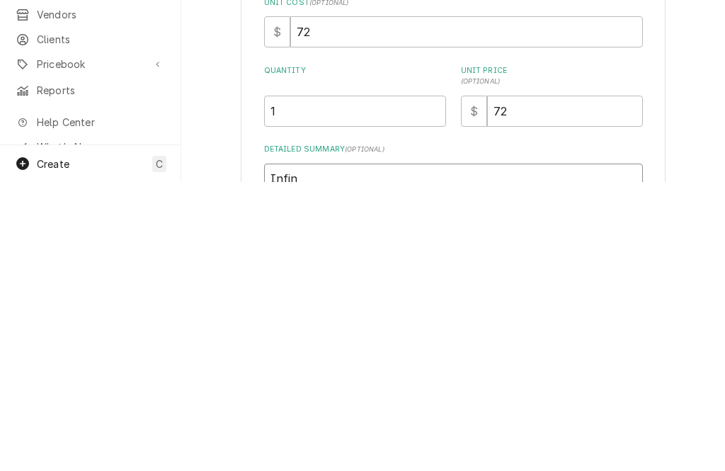
type textarea "x"
type textarea "Infinit"
type textarea "x"
type textarea "Infinite"
type textarea "x"
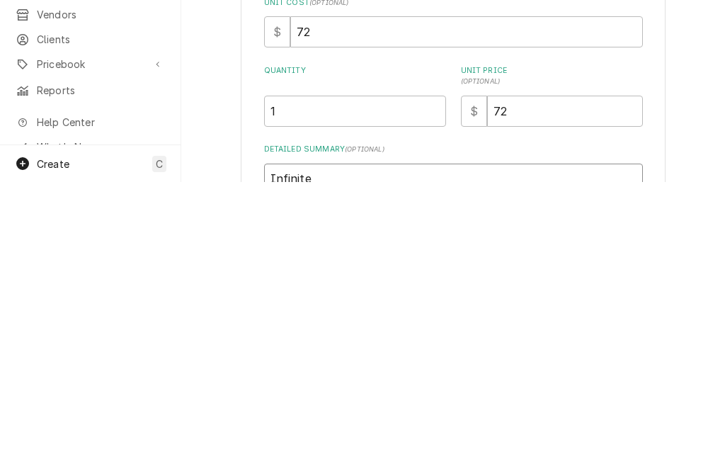
type textarea "Infinite"
type textarea "x"
type textarea "Infinite sw"
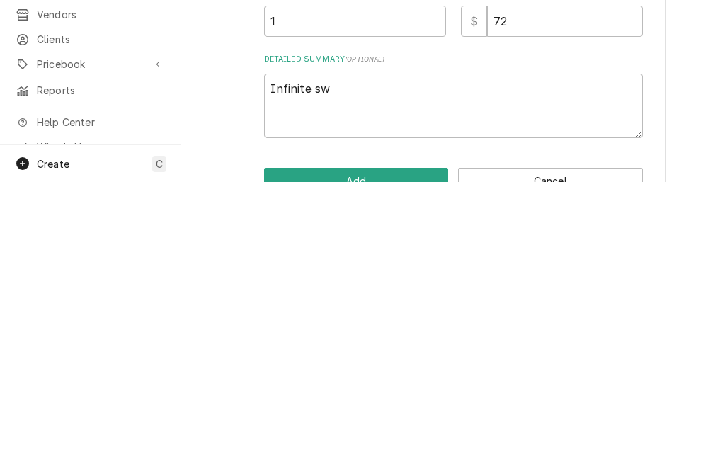
click at [410, 456] on button "Add" at bounding box center [356, 469] width 185 height 26
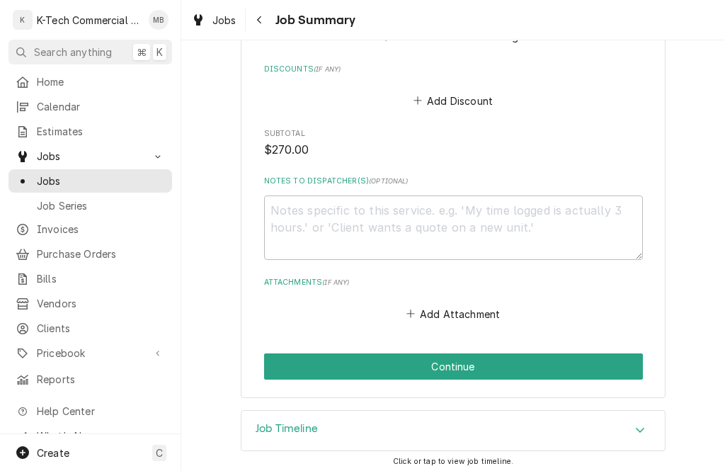
scroll to position [1019, 0]
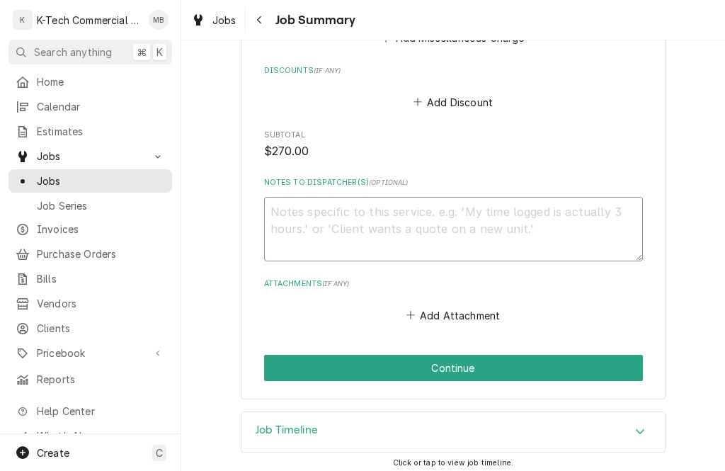
click at [546, 223] on textarea "Notes to Dispatcher(s) ( optional )" at bounding box center [453, 229] width 379 height 64
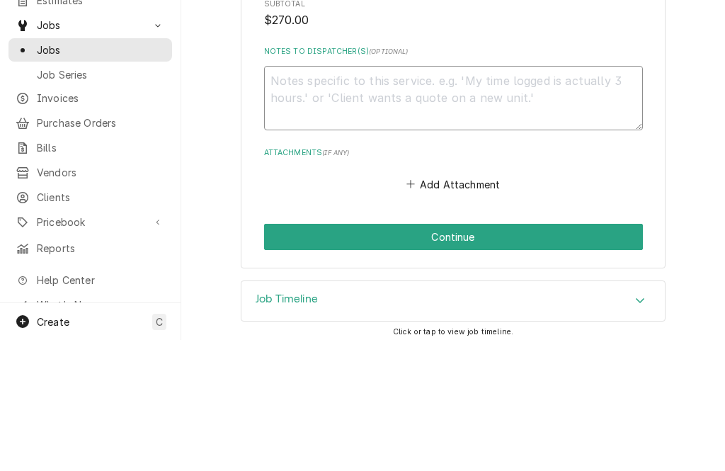
type textarea "x"
type textarea "P"
type textarea "x"
type textarea "Po@"
type textarea "x"
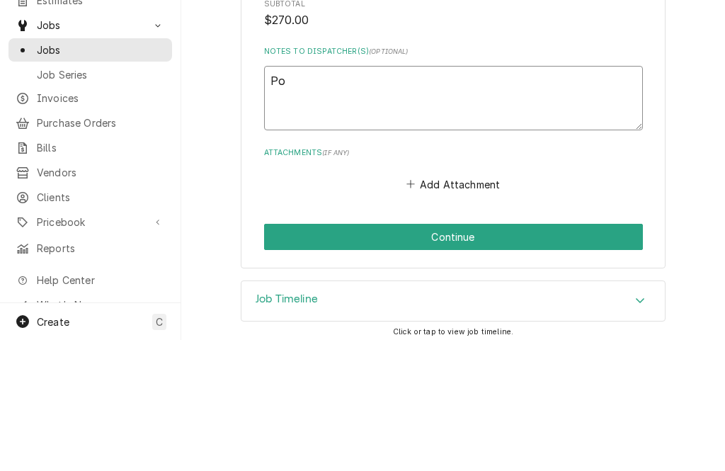
type textarea "Po@"
type textarea "x"
type textarea "Po#"
type textarea "x"
type textarea "Po#3"
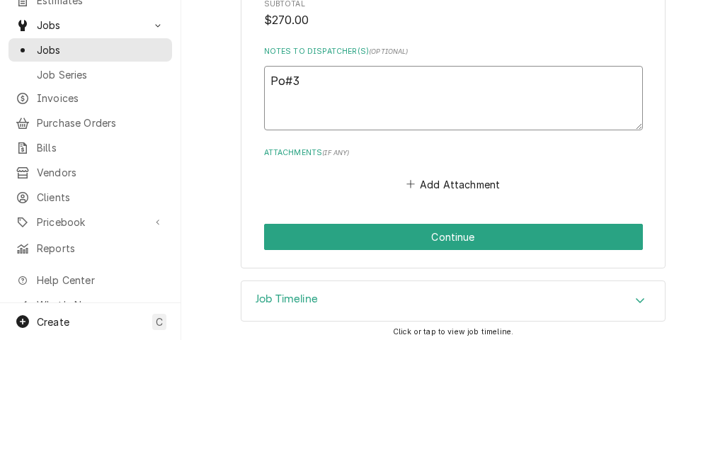
type textarea "x"
type textarea "Po#31"
type textarea "x"
type textarea "Po#317"
type textarea "x"
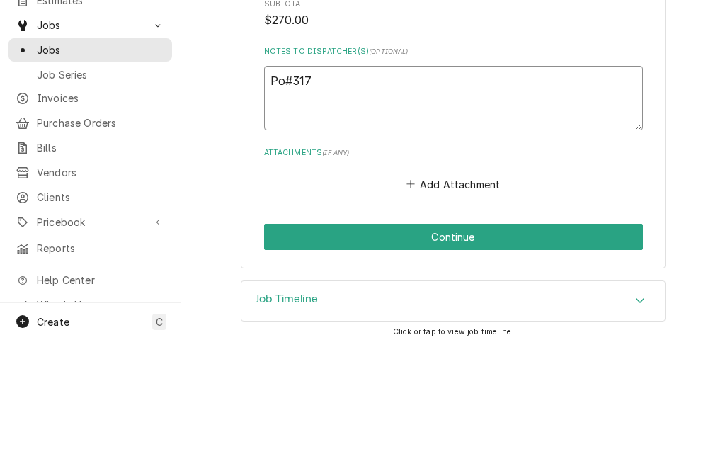
type textarea "Po#3179"
type textarea "x"
type textarea "Po#317977"
type textarea "x"
type textarea "Po#3179774"
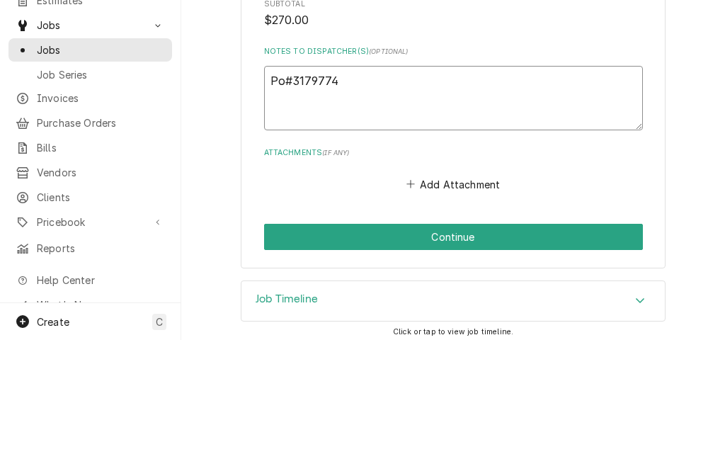
type textarea "x"
type textarea "Po#317977418"
type textarea "x"
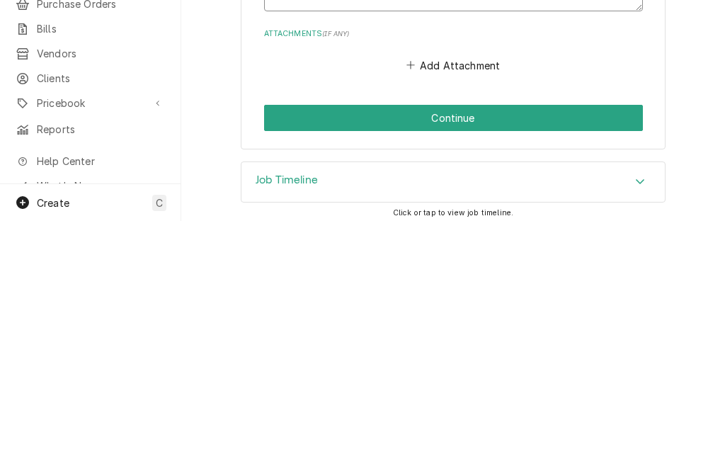
type textarea "Po#317977418"
click at [323, 355] on button "Continue" at bounding box center [453, 368] width 379 height 26
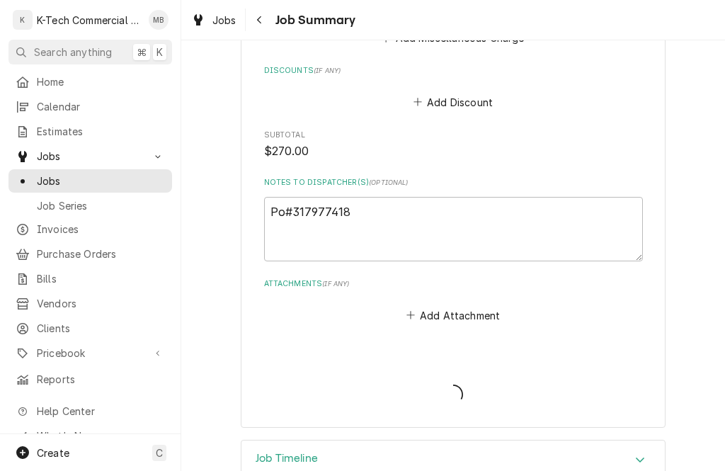
type textarea "x"
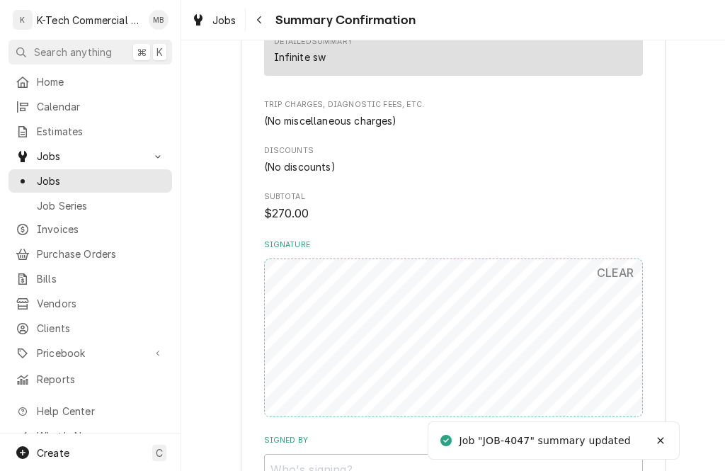
scroll to position [841, 0]
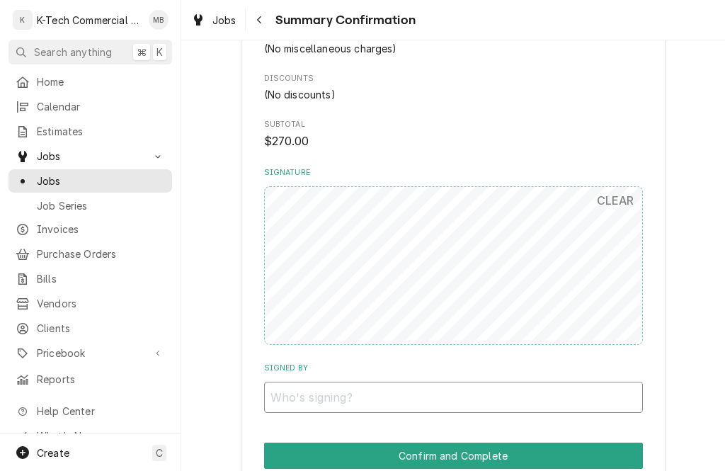
click at [441, 381] on input "Signed By" at bounding box center [453, 396] width 379 height 31
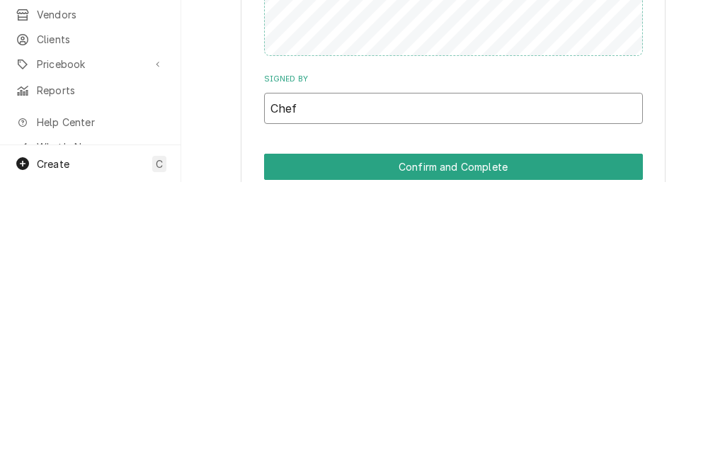
type input "Chef"
click at [434, 442] on button "Confirm and Complete" at bounding box center [453, 455] width 379 height 26
